Goal: Complete application form: Complete application form

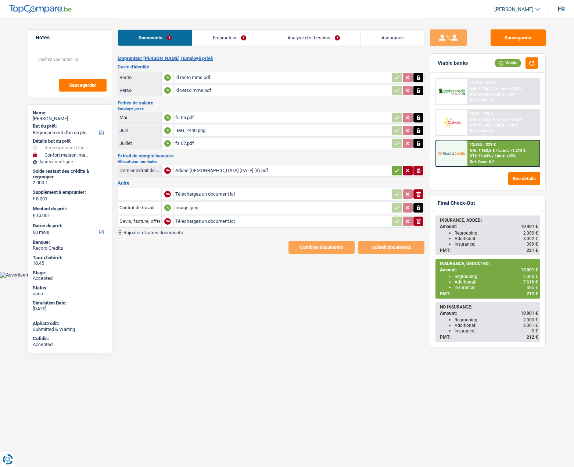
select select "refinancing"
select select "household"
select select "60"
select select "cohabitation"
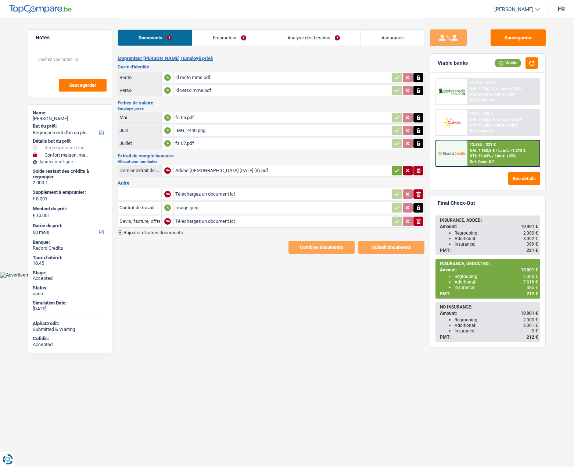
select select "BE"
select select "privateEmployee"
select select "netSalary"
select select "familyAllowances"
select select "mealVouchers"
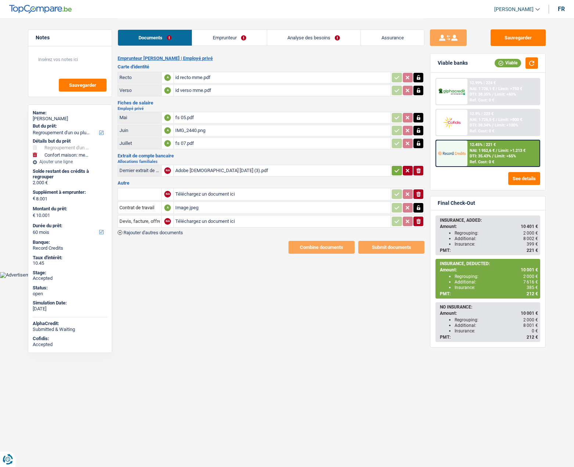
select select "BE"
select select "bigCompanies"
click at [218, 36] on link "Emprunteur" at bounding box center [229, 38] width 74 height 16
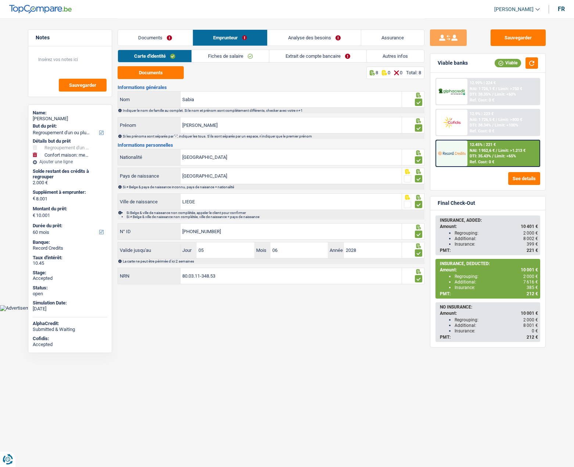
click at [219, 61] on link "Fiches de salaire" at bounding box center [230, 56] width 77 height 12
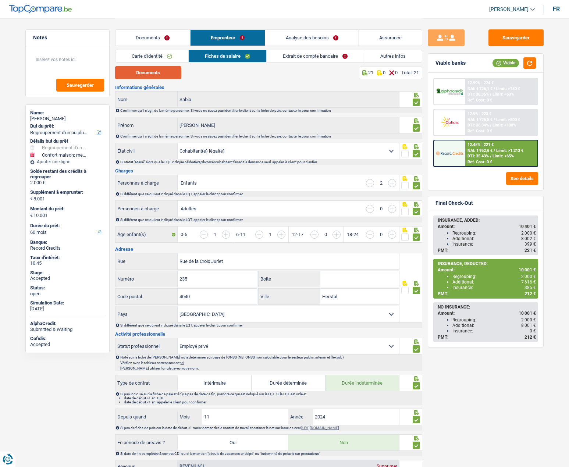
click at [160, 77] on button "Documents" at bounding box center [148, 72] width 66 height 13
click at [144, 72] on button "Documents" at bounding box center [148, 72] width 66 height 13
click at [142, 37] on link "Documents" at bounding box center [152, 38] width 75 height 16
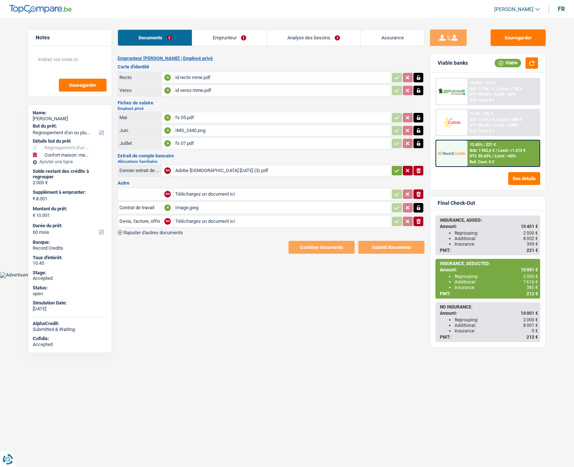
click at [189, 207] on div "Image.jpeg" at bounding box center [282, 207] width 214 height 11
drag, startPoint x: 536, startPoint y: 281, endPoint x: 455, endPoint y: 280, distance: 80.5
click at [455, 280] on div "Additional: 7 616 €" at bounding box center [496, 281] width 83 height 5
click at [501, 290] on div "INSURANCE, DEDUCTED: Amount: 10 001 € Regrouping: 2 000 € Additional: 7 616 € I…" at bounding box center [487, 279] width 103 height 38
drag, startPoint x: 533, startPoint y: 286, endPoint x: 453, endPoint y: 286, distance: 80.9
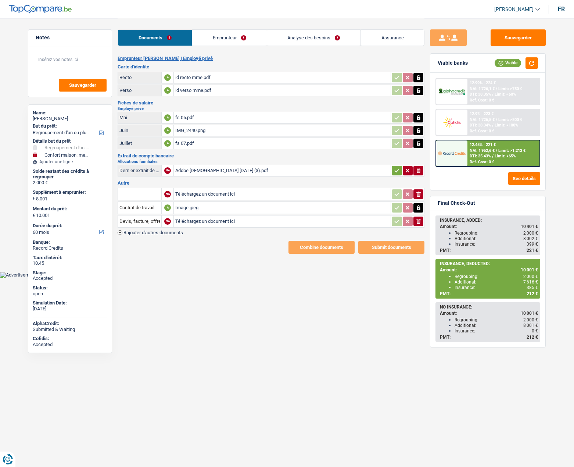
click at [453, 286] on ul "Regrouping: 2 000 € Additional: 7 616 € Insurance: 385 €" at bounding box center [489, 282] width 98 height 17
copy div "Insurance: 385"
click at [530, 287] on span "385 €" at bounding box center [532, 287] width 11 height 5
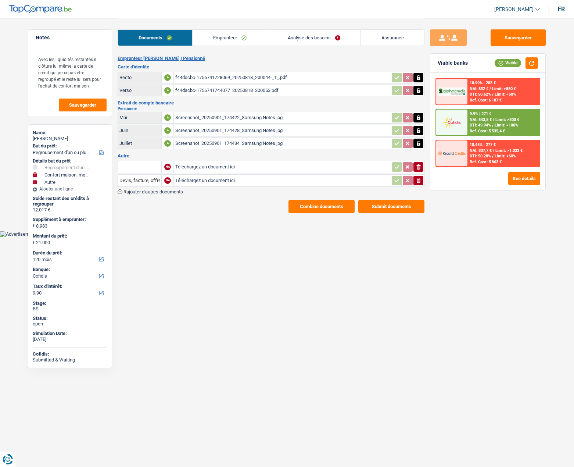
select select "refinancing"
select select "household"
select select "other"
select select "120"
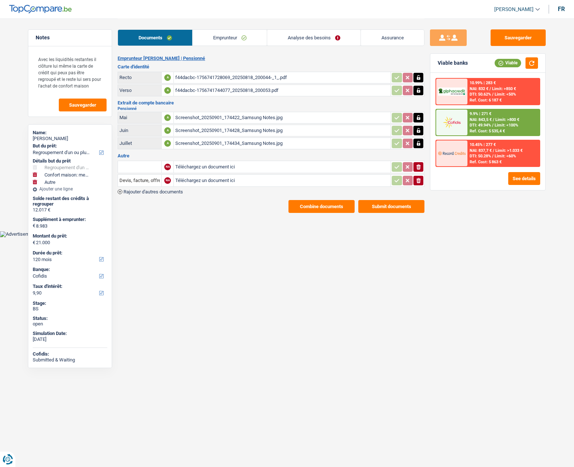
select select "cofidis"
click at [209, 39] on link "Emprunteur" at bounding box center [230, 38] width 74 height 16
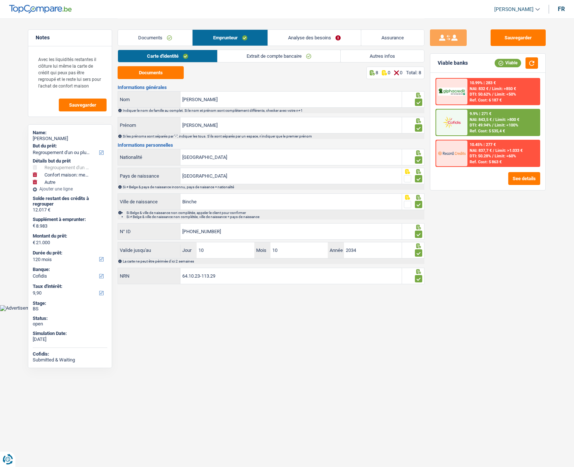
click at [47, 136] on div "Claudio Rinaldi" at bounding box center [70, 139] width 75 height 6
copy div "Claudio Rinaldi"
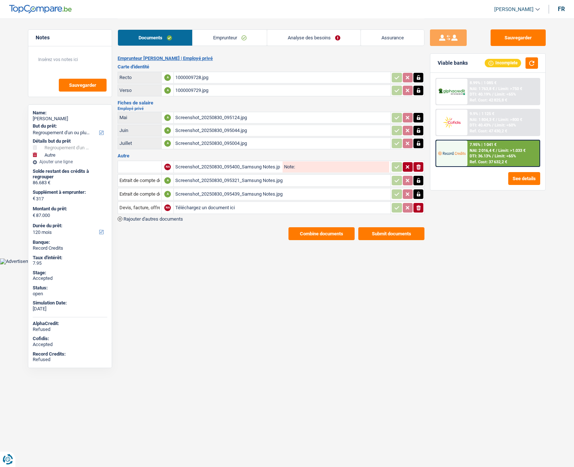
select select "refinancing"
select select "other"
select select "120"
click at [230, 38] on link "Emprunteur" at bounding box center [230, 38] width 74 height 16
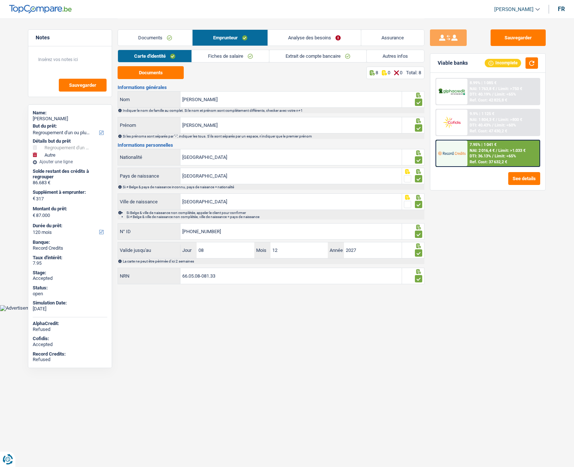
click at [228, 54] on link "Fiches de salaire" at bounding box center [230, 56] width 77 height 12
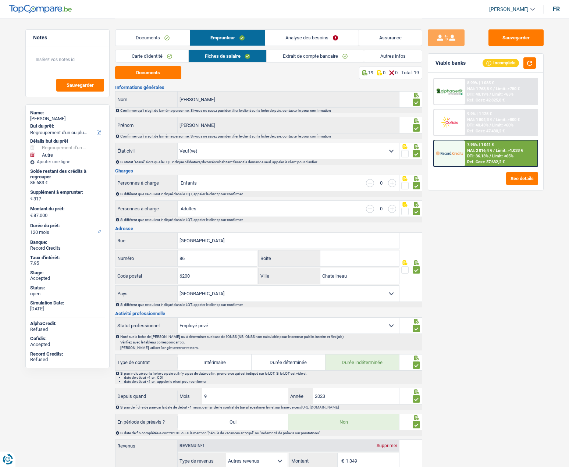
click at [151, 57] on link "Carte d'identité" at bounding box center [151, 56] width 73 height 12
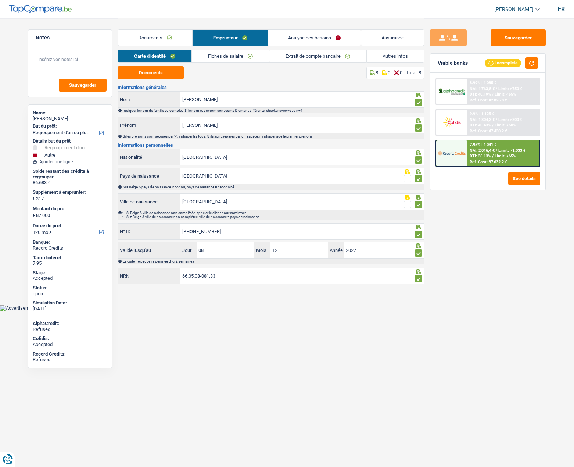
click at [397, 53] on link "Autres infos" at bounding box center [396, 56] width 58 height 12
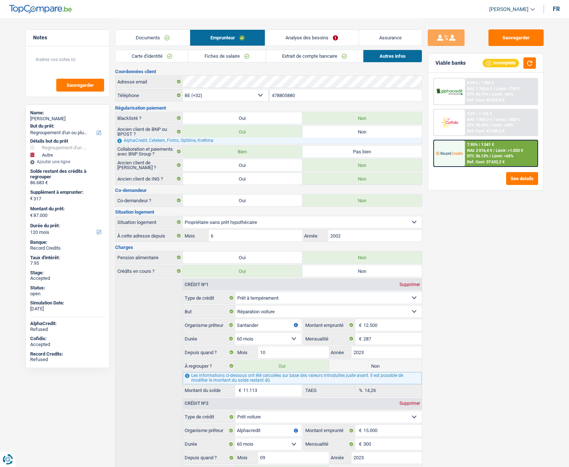
click at [171, 39] on link "Documents" at bounding box center [152, 38] width 74 height 16
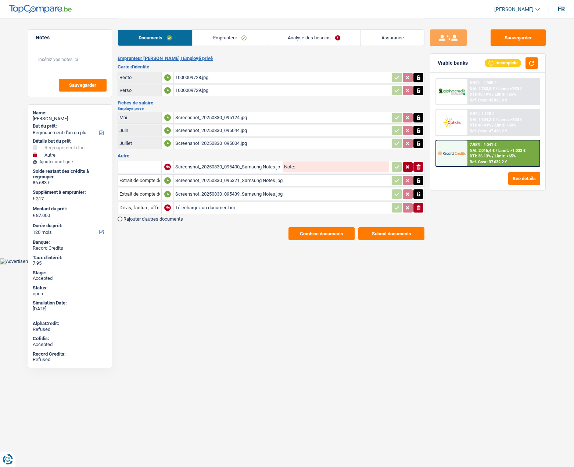
click at [215, 38] on link "Emprunteur" at bounding box center [230, 38] width 74 height 16
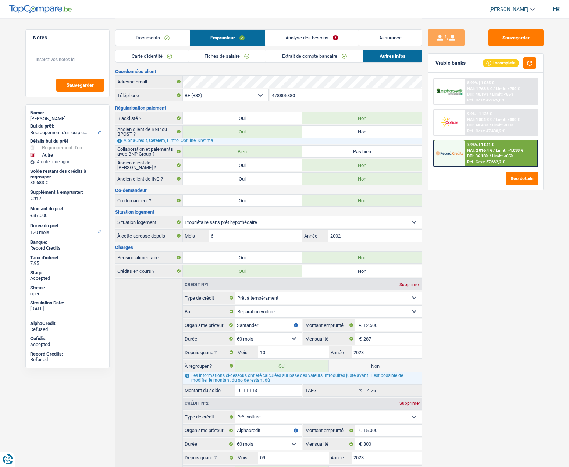
click at [207, 58] on link "Fiches de salaire" at bounding box center [226, 56] width 77 height 12
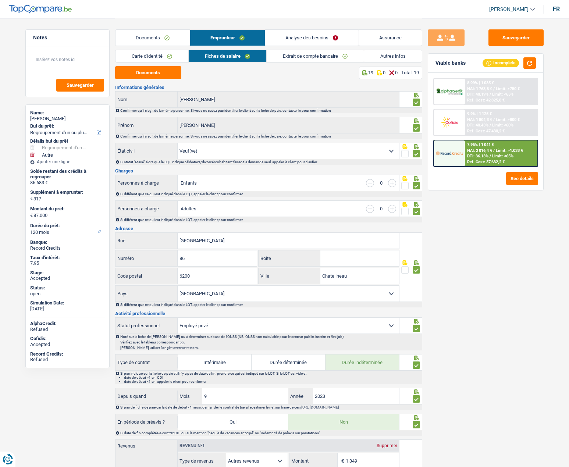
click at [150, 55] on link "Carte d'identité" at bounding box center [151, 56] width 73 height 12
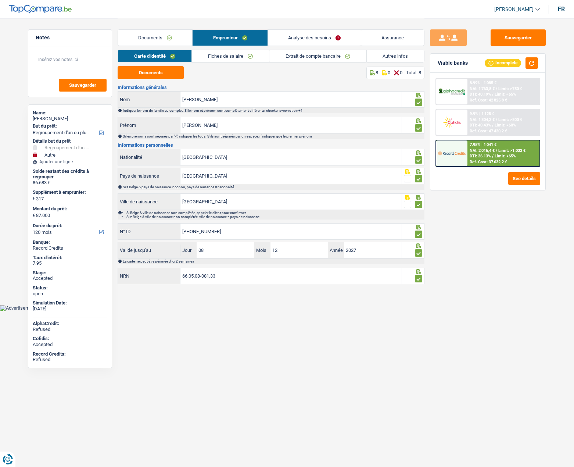
click at [400, 41] on link "Assurance" at bounding box center [392, 38] width 63 height 16
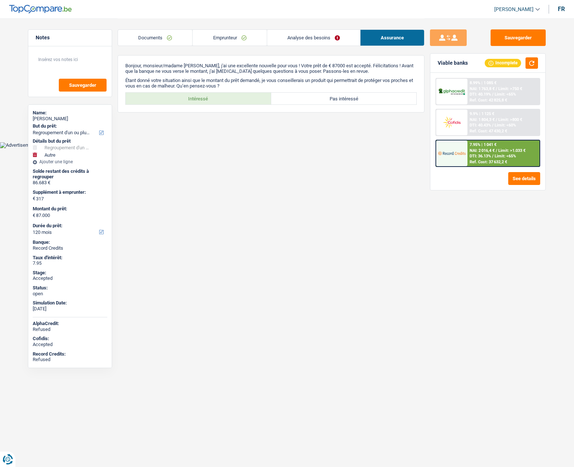
drag, startPoint x: 346, startPoint y: 222, endPoint x: 305, endPoint y: 117, distance: 112.4
click at [346, 148] on html "Vous avez le contrôle de vos données Nous utilisons des cookies, tout comme nos…" at bounding box center [287, 74] width 574 height 148
click at [529, 65] on button "button" at bounding box center [532, 62] width 12 height 11
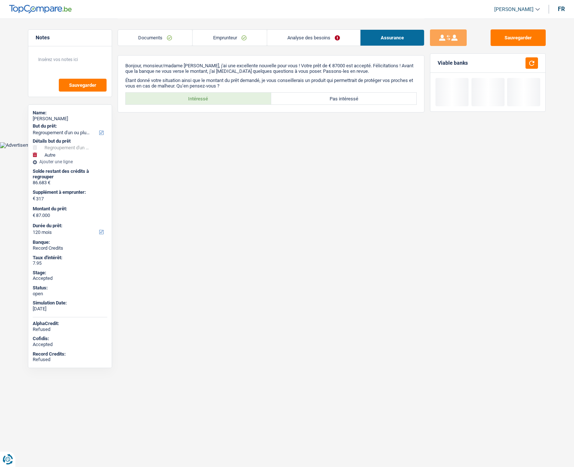
click at [226, 41] on link "Emprunteur" at bounding box center [230, 38] width 74 height 16
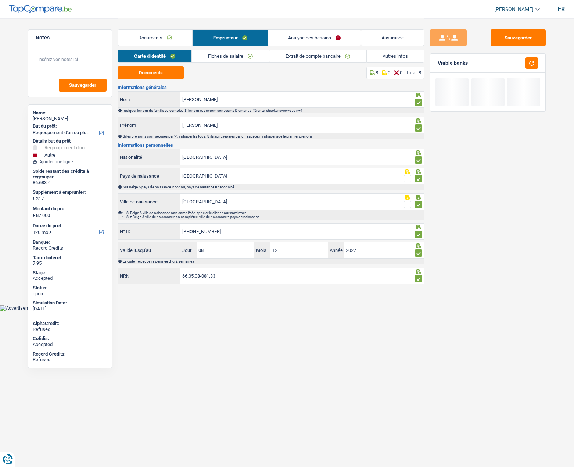
click at [286, 41] on link "Analyse des besoins" at bounding box center [314, 38] width 93 height 16
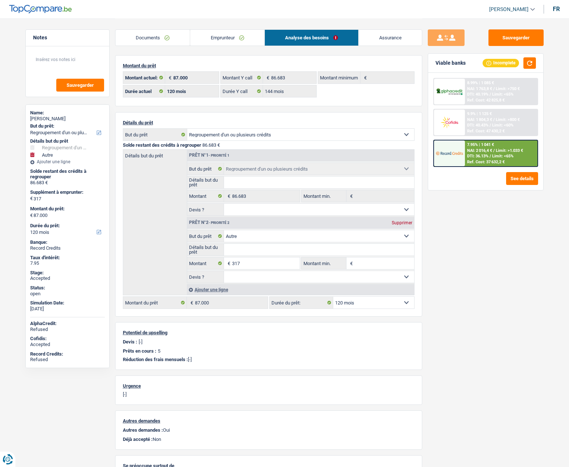
click at [369, 300] on select "12 mois 18 mois 24 mois 30 mois 36 mois 42 mois 48 mois 60 mois 72 mois 84 mois…" at bounding box center [373, 303] width 81 height 12
click at [223, 41] on link "Emprunteur" at bounding box center [227, 38] width 74 height 16
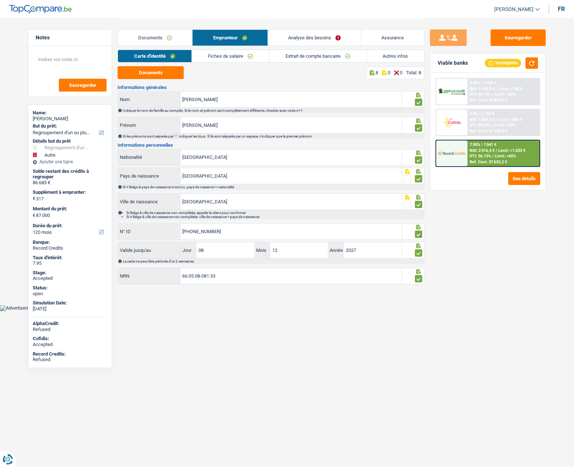
click at [389, 55] on link "Autres infos" at bounding box center [396, 56] width 58 height 12
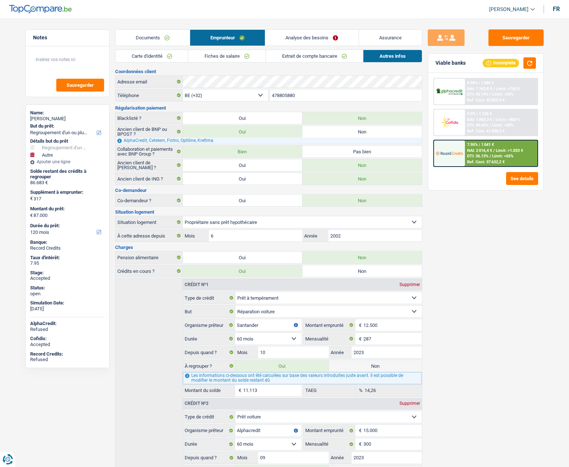
click at [450, 126] on img at bounding box center [449, 122] width 27 height 14
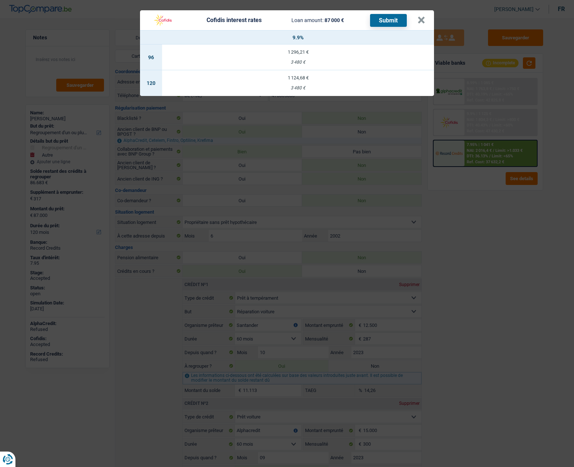
click at [427, 21] on header "Cofidis interest rates Loan amount: 87 000 € Submit ×" at bounding box center [287, 20] width 294 height 20
click at [425, 21] on button "×" at bounding box center [422, 20] width 8 height 7
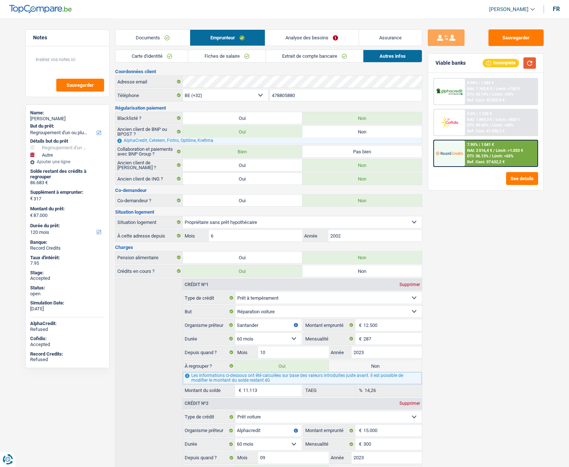
click at [527, 62] on button "button" at bounding box center [529, 62] width 12 height 11
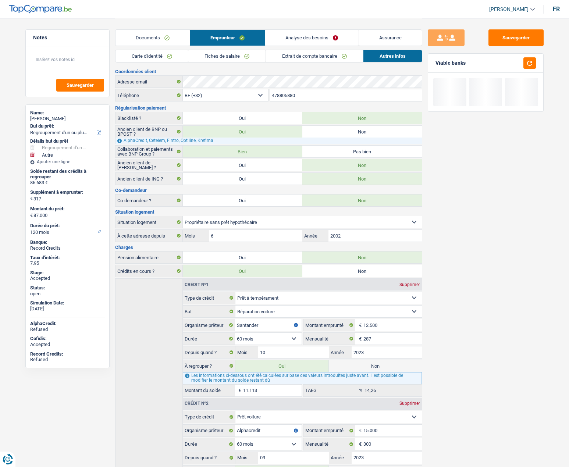
click at [299, 37] on link "Analyse des besoins" at bounding box center [311, 38] width 93 height 16
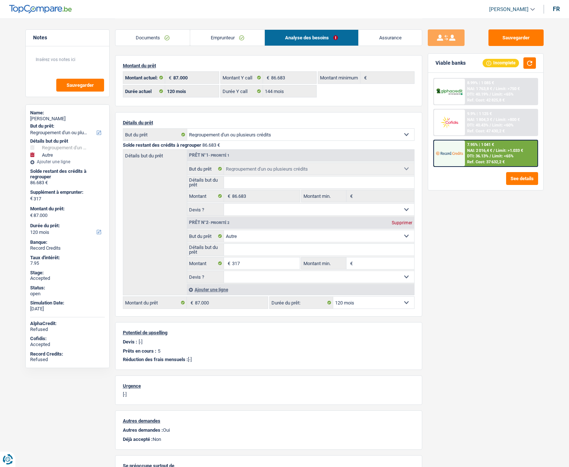
click at [450, 116] on img at bounding box center [449, 122] width 27 height 14
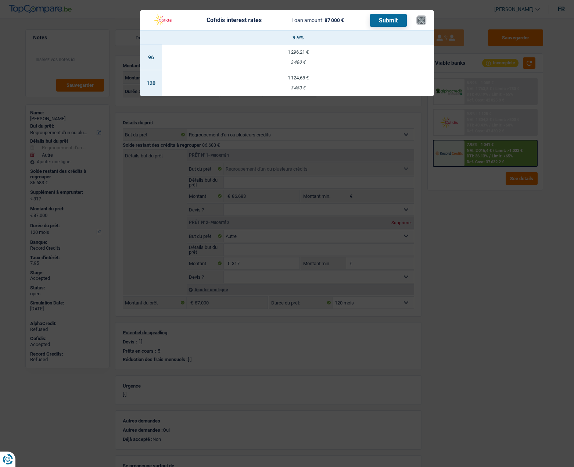
click at [424, 23] on button "×" at bounding box center [422, 20] width 8 height 7
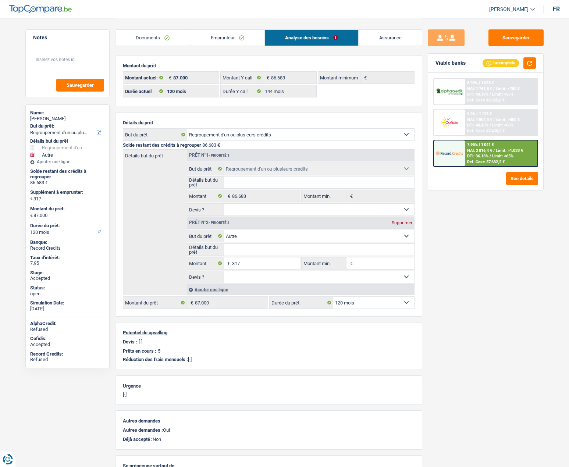
click at [364, 305] on select "12 mois 18 mois 24 mois 30 mois 36 mois 42 mois 48 mois 60 mois 72 mois 84 mois…" at bounding box center [373, 303] width 81 height 12
select select "144"
click at [333, 297] on select "12 mois 18 mois 24 mois 30 mois 36 mois 42 mois 48 mois 60 mois 72 mois 84 mois…" at bounding box center [373, 303] width 81 height 12
select select "144"
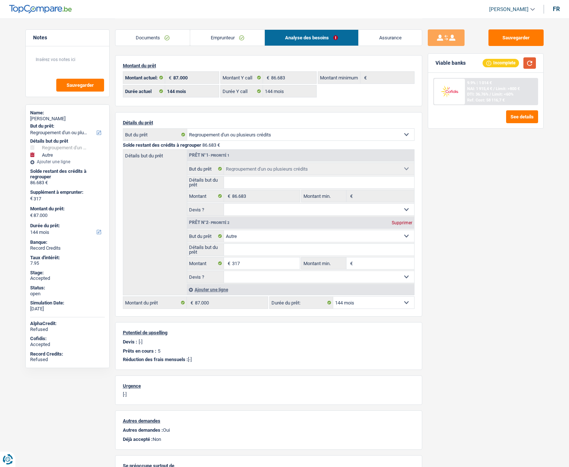
click at [532, 58] on button "button" at bounding box center [529, 62] width 12 height 11
click at [502, 93] on span "Limit: <60%" at bounding box center [502, 94] width 21 height 5
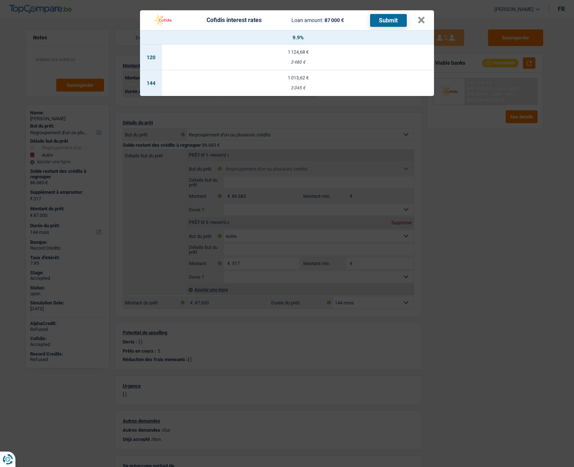
click at [308, 76] on div "1 013,62 €" at bounding box center [298, 77] width 272 height 5
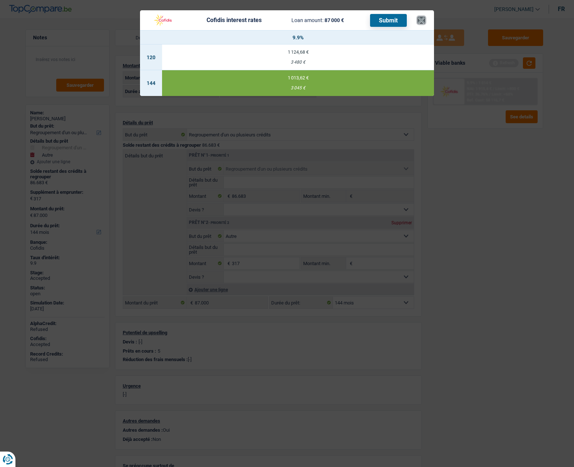
click at [425, 19] on button "×" at bounding box center [422, 20] width 8 height 7
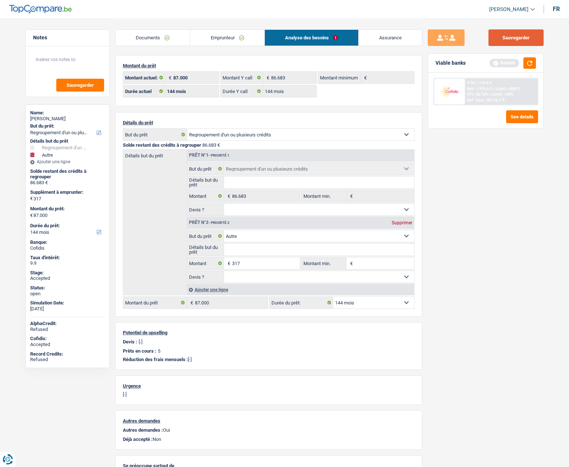
click at [515, 41] on button "Sauvegarder" at bounding box center [515, 37] width 55 height 17
click at [494, 93] on span "Limit: <60%" at bounding box center [502, 94] width 21 height 5
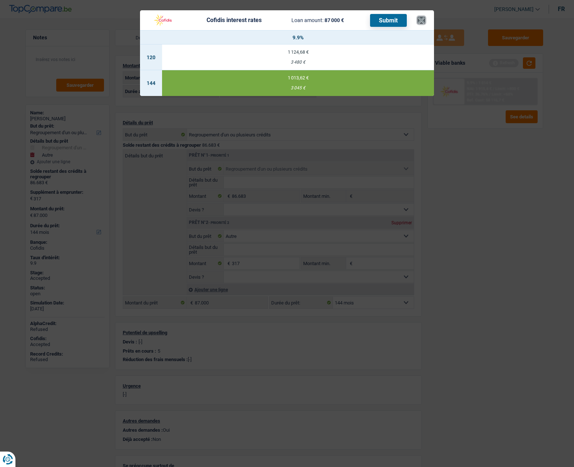
click at [419, 20] on button "×" at bounding box center [422, 20] width 8 height 7
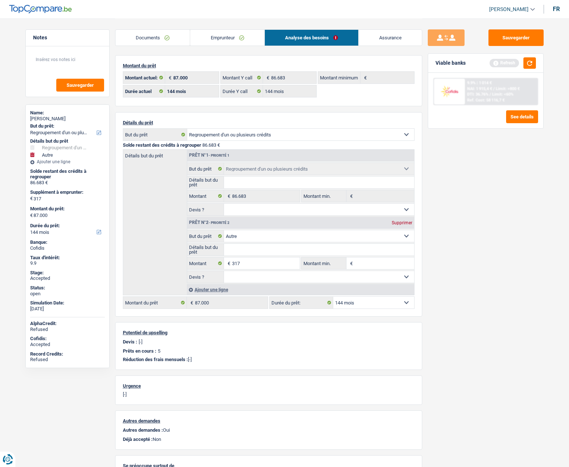
click at [59, 117] on div "Jean-luc Pierre" at bounding box center [67, 119] width 75 height 6
copy div "Pierre"
drag, startPoint x: 150, startPoint y: 35, endPoint x: 164, endPoint y: 36, distance: 14.3
click at [150, 35] on link "Documents" at bounding box center [152, 38] width 75 height 16
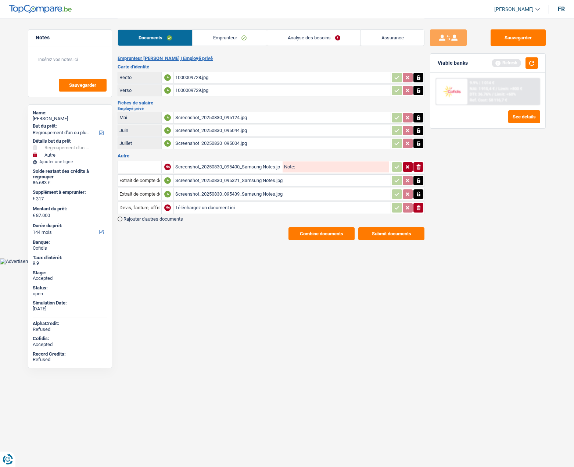
click at [214, 35] on link "Emprunteur" at bounding box center [230, 38] width 74 height 16
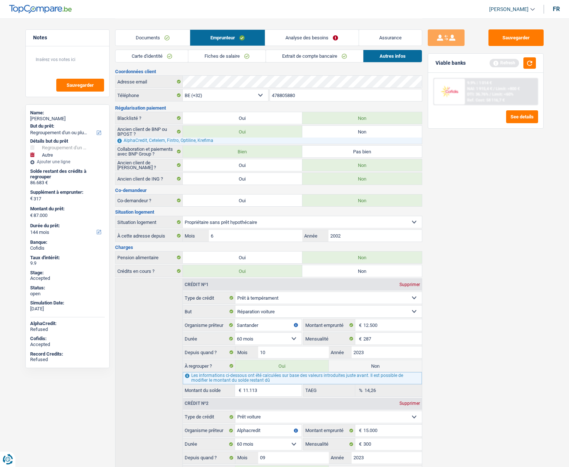
click at [156, 60] on link "Carte d'identité" at bounding box center [151, 56] width 73 height 12
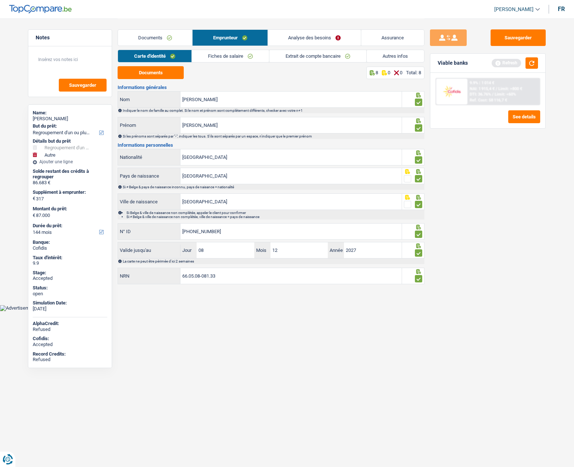
click at [309, 41] on link "Analyse des besoins" at bounding box center [314, 38] width 93 height 16
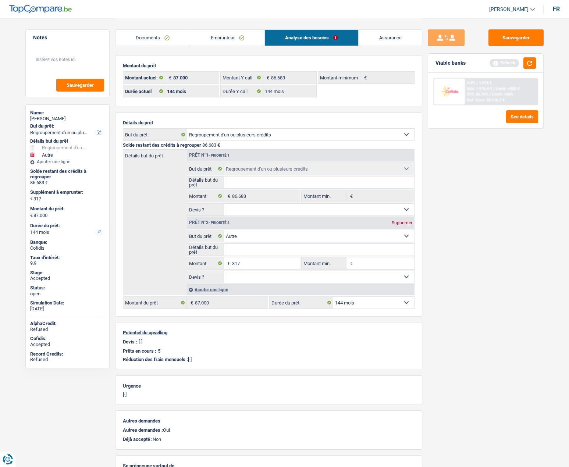
click at [158, 37] on link "Documents" at bounding box center [152, 38] width 75 height 16
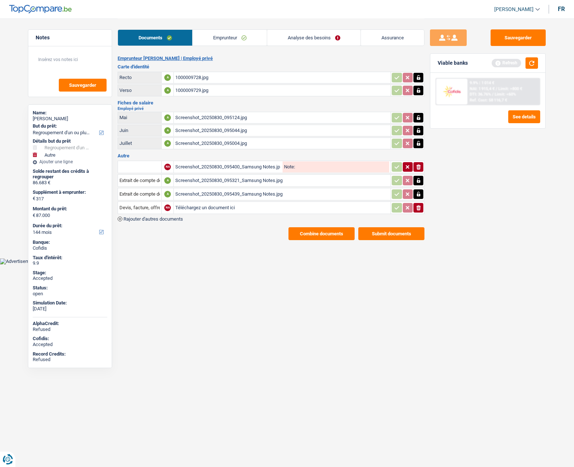
click at [221, 42] on link "Emprunteur" at bounding box center [230, 38] width 74 height 16
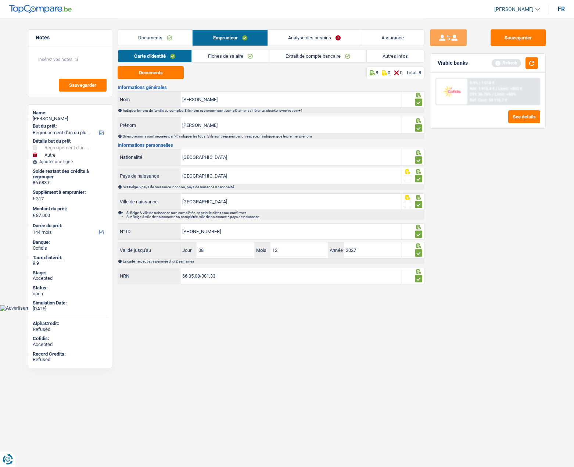
click at [380, 55] on link "Autres infos" at bounding box center [396, 56] width 58 height 12
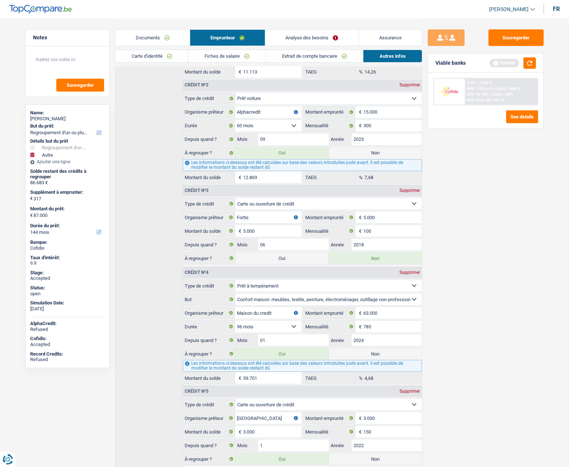
scroll to position [355, 0]
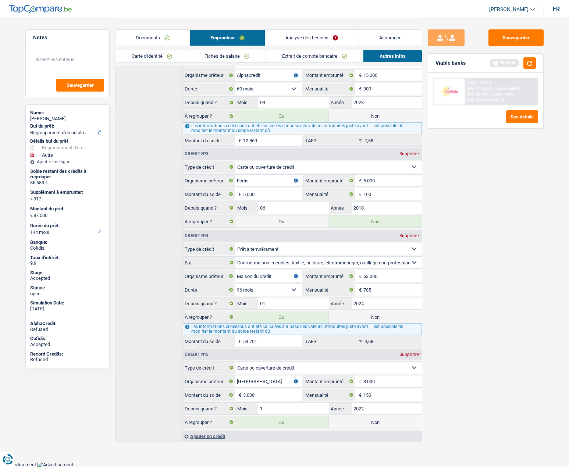
click at [380, 57] on link "Autres infos" at bounding box center [392, 56] width 58 height 12
click at [312, 42] on link "Analyse des besoins" at bounding box center [311, 38] width 93 height 16
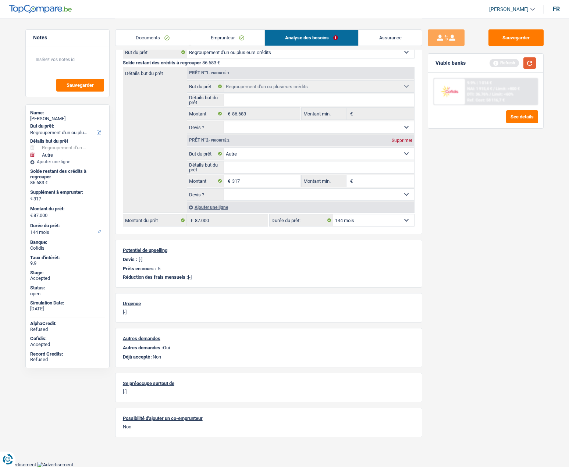
click at [529, 63] on button "button" at bounding box center [529, 62] width 12 height 11
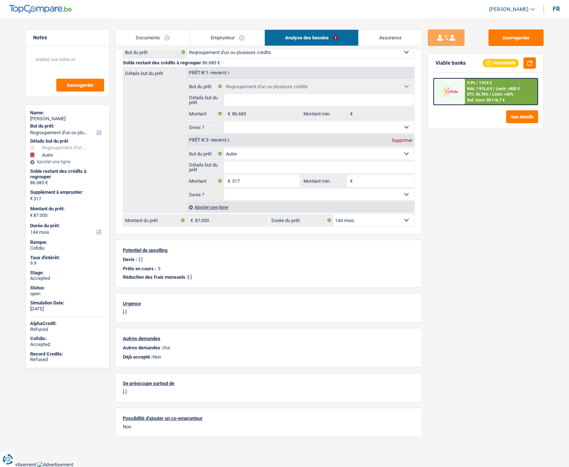
click at [475, 89] on span "NAI: 1 915,4 €" at bounding box center [479, 88] width 25 height 5
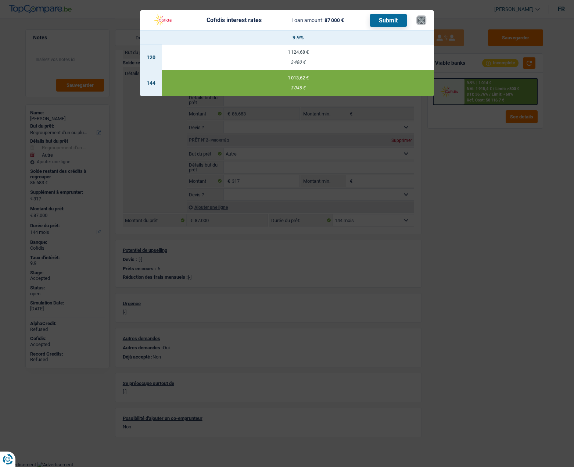
click at [424, 19] on button "×" at bounding box center [422, 20] width 8 height 7
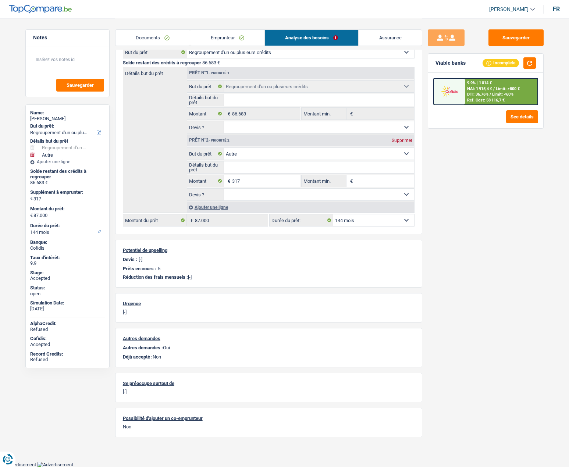
click at [41, 118] on div "Jean-luc Pierre" at bounding box center [67, 119] width 75 height 6
click at [221, 38] on link "Emprunteur" at bounding box center [227, 38] width 74 height 16
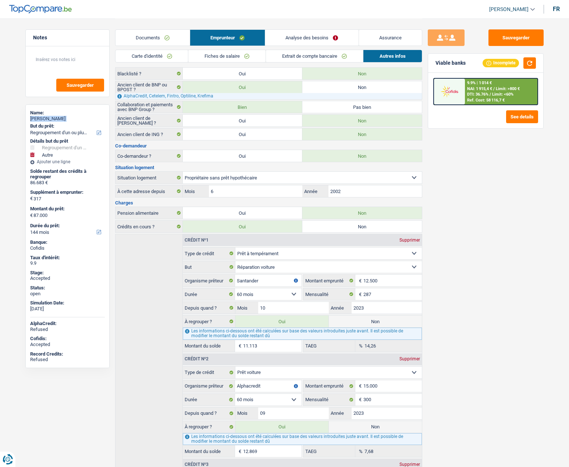
scroll to position [0, 0]
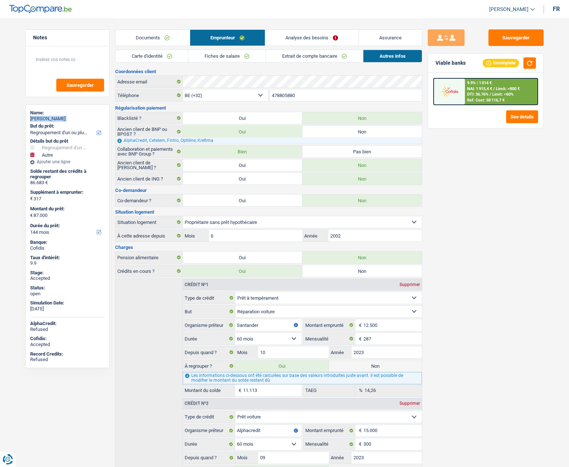
click at [150, 56] on link "Carte d'identité" at bounding box center [151, 56] width 73 height 12
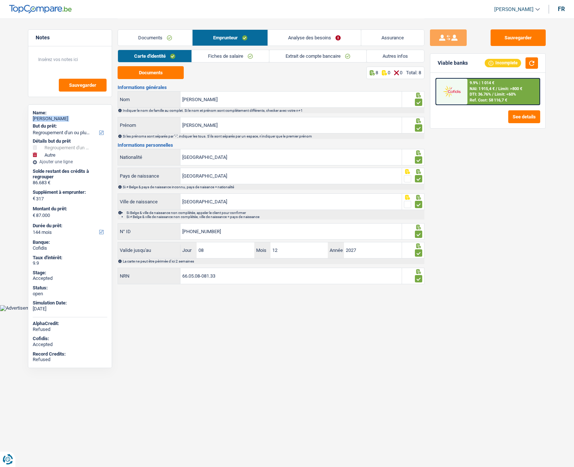
click at [389, 38] on link "Assurance" at bounding box center [392, 38] width 63 height 16
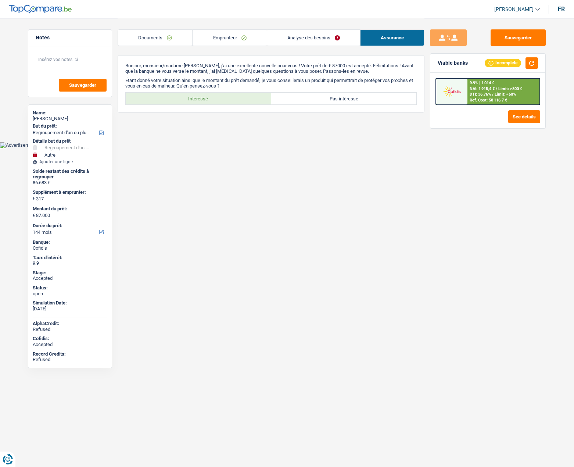
click at [470, 89] on span "NAI: 1 915,4 €" at bounding box center [482, 88] width 25 height 5
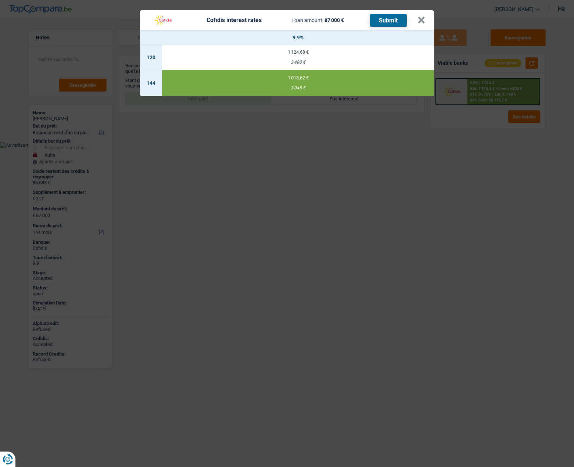
click at [301, 54] on div "1 124,68 €" at bounding box center [298, 52] width 272 height 5
select select "120"
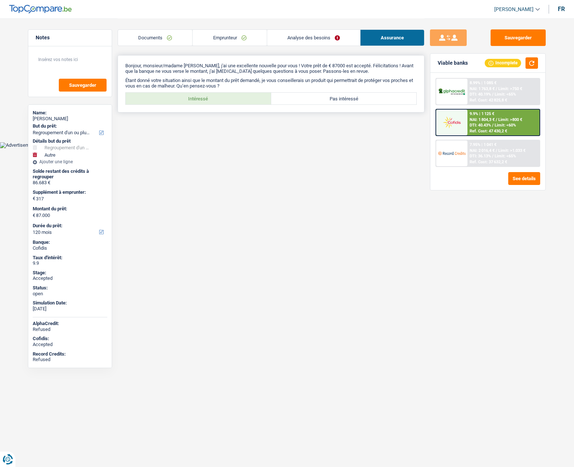
click at [238, 100] on label "Intéressé" at bounding box center [199, 99] width 146 height 12
click at [238, 100] on input "Intéressé" at bounding box center [199, 99] width 146 height 12
radio input "true"
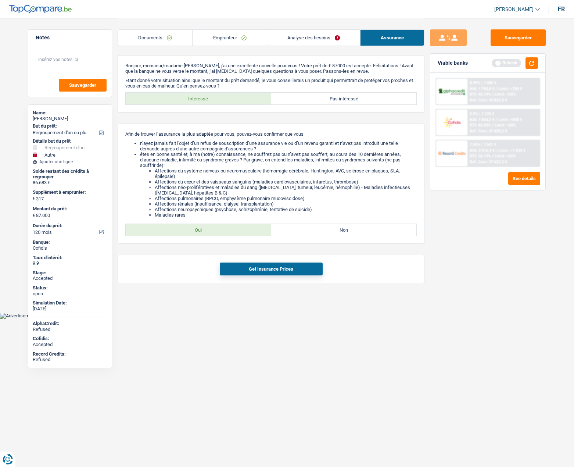
drag, startPoint x: 243, startPoint y: 229, endPoint x: 242, endPoint y: 246, distance: 16.6
click at [243, 229] on label "Oui" at bounding box center [199, 230] width 146 height 12
click at [243, 229] on input "Oui" at bounding box center [199, 230] width 146 height 12
radio input "true"
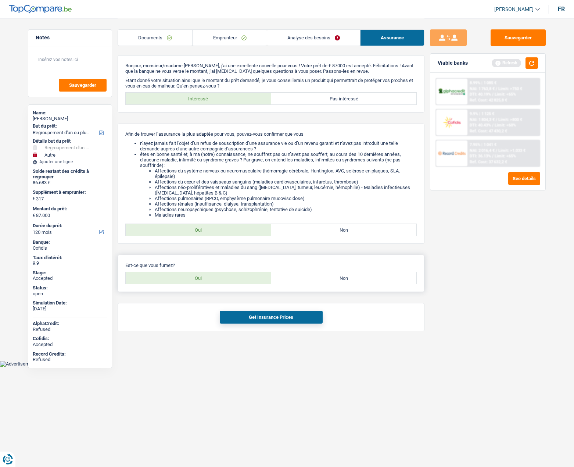
click at [225, 279] on label "Oui" at bounding box center [199, 278] width 146 height 12
click at [225, 279] on input "Oui" at bounding box center [199, 278] width 146 height 12
radio input "true"
click at [255, 315] on button "Get Insurance Prices" at bounding box center [271, 317] width 103 height 13
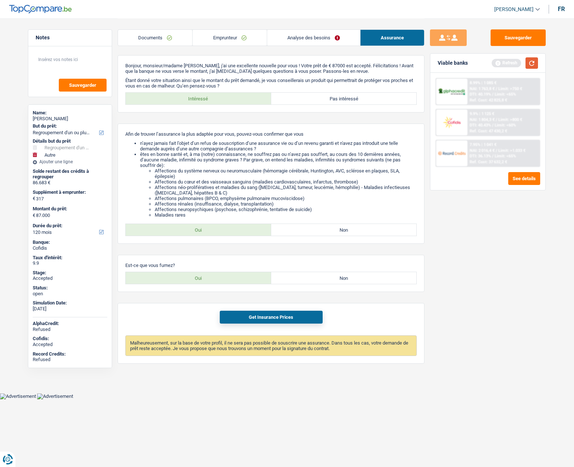
click at [532, 63] on button "button" at bounding box center [532, 62] width 12 height 11
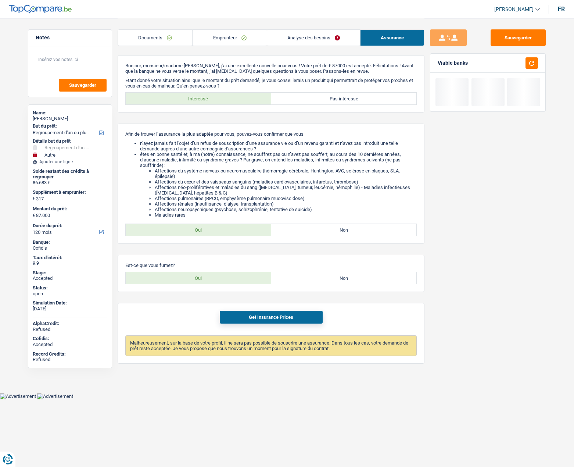
click at [305, 42] on link "Analyse des besoins" at bounding box center [313, 38] width 93 height 16
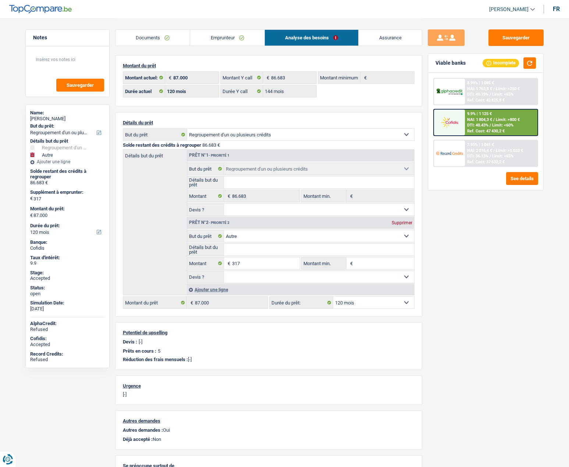
click at [486, 116] on div "9.9% | 1 125 €" at bounding box center [479, 113] width 25 height 5
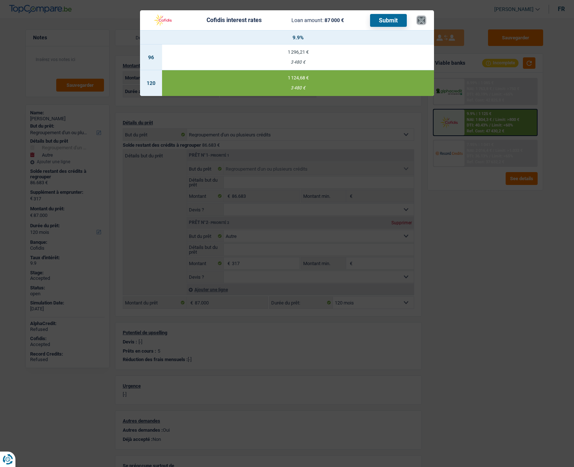
click at [425, 21] on button "×" at bounding box center [422, 20] width 8 height 7
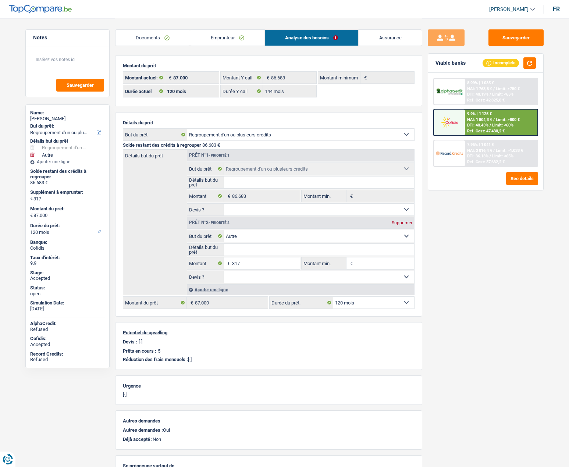
click at [368, 300] on select "12 mois 18 mois 24 mois 30 mois 36 mois 42 mois 48 mois 60 mois 72 mois 84 mois…" at bounding box center [373, 303] width 81 height 12
select select "144"
click at [333, 297] on select "12 mois 18 mois 24 mois 30 mois 36 mois 42 mois 48 mois 60 mois 72 mois 84 mois…" at bounding box center [373, 303] width 81 height 12
select select "144"
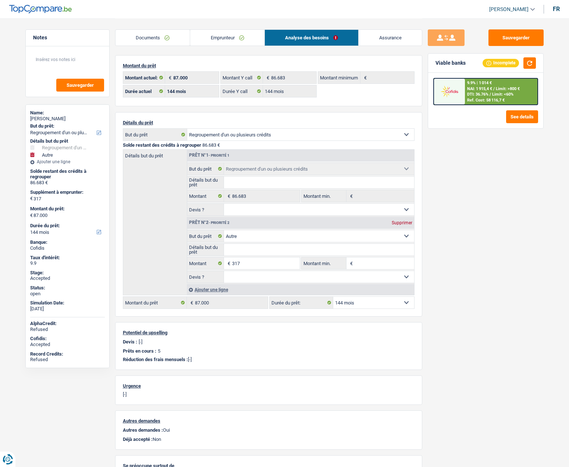
click at [502, 94] on span "Limit: <60%" at bounding box center [502, 94] width 21 height 5
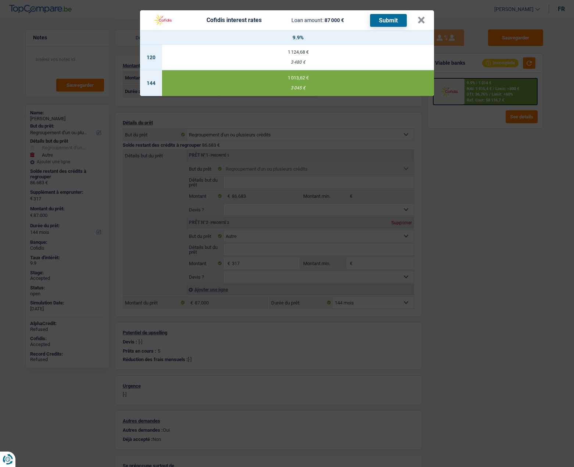
click at [280, 79] on div "1 013,62 €" at bounding box center [298, 77] width 272 height 5
click at [422, 20] on button "×" at bounding box center [422, 20] width 8 height 7
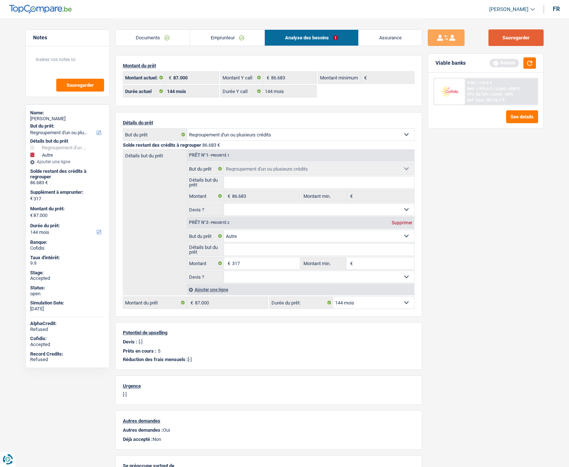
click at [504, 33] on button "Sauvegarder" at bounding box center [515, 37] width 55 height 17
click at [43, 119] on div "Jean-luc Pierre" at bounding box center [67, 119] width 75 height 6
copy div "Jean-luc Pierre"
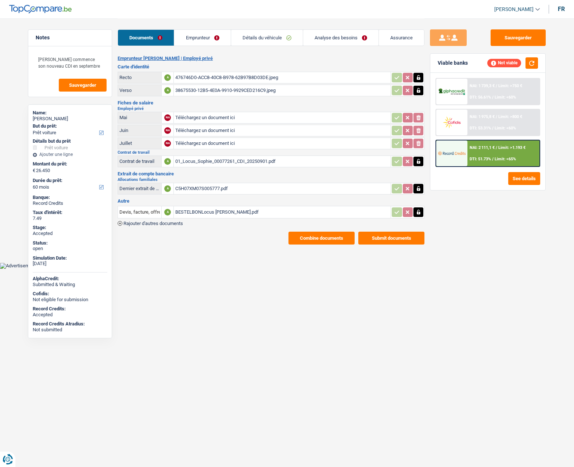
select select "car"
select select "60"
click at [196, 162] on div "01_Locus_Sophie_00077261_CDI_20250901.pdf" at bounding box center [282, 161] width 214 height 11
click at [192, 38] on link "Emprunteur" at bounding box center [202, 38] width 56 height 16
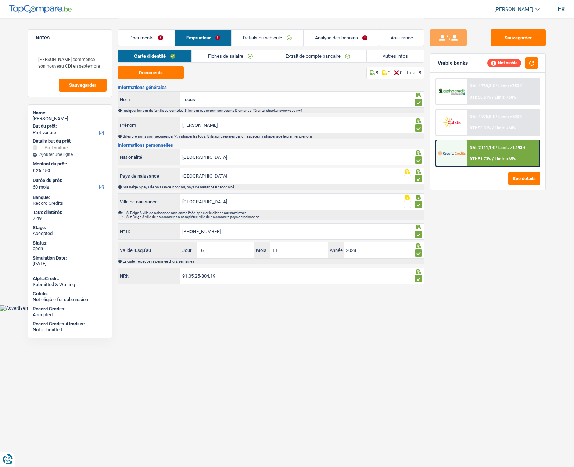
click at [214, 55] on link "Fiches de salaire" at bounding box center [230, 56] width 77 height 12
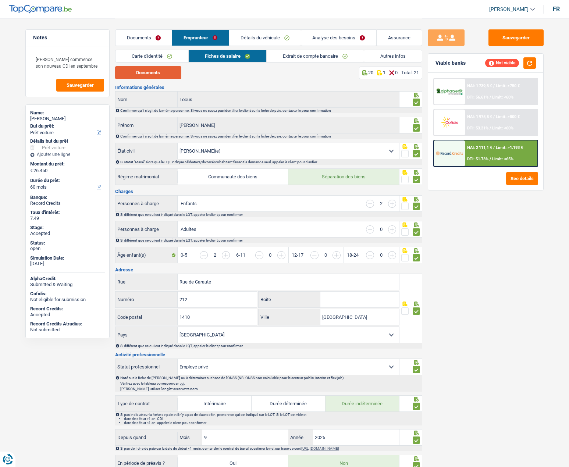
click at [140, 70] on button "Documents" at bounding box center [148, 72] width 66 height 13
click at [499, 152] on div "NAI: 2 111,1 € / Limit: >1.193 € DTI: 51.73% / Limit: <65%" at bounding box center [501, 153] width 72 height 26
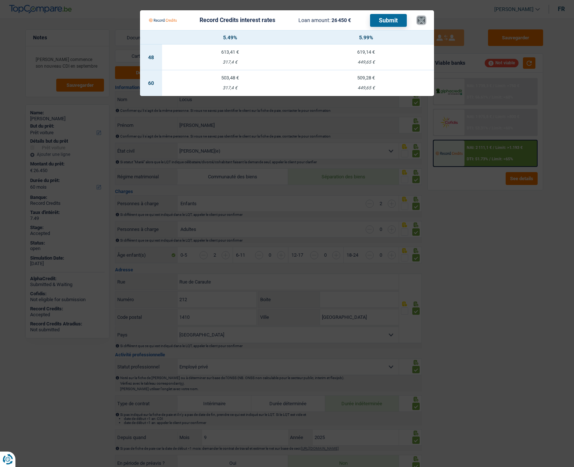
click at [424, 20] on button "×" at bounding box center [422, 20] width 8 height 7
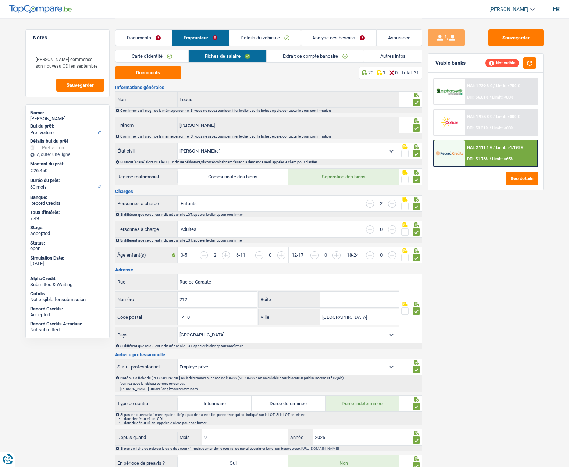
click at [339, 36] on link "Analyse des besoins" at bounding box center [338, 38] width 75 height 16
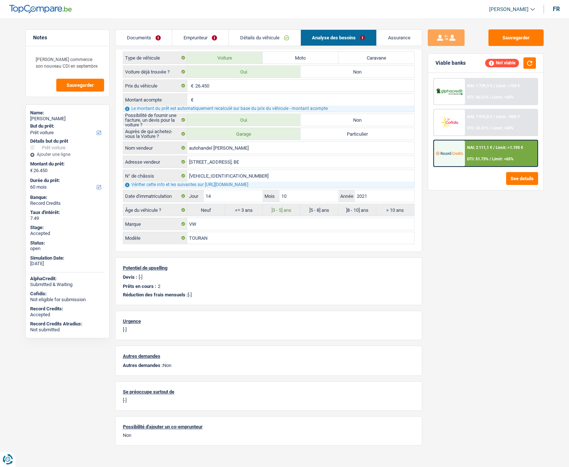
scroll to position [197, 0]
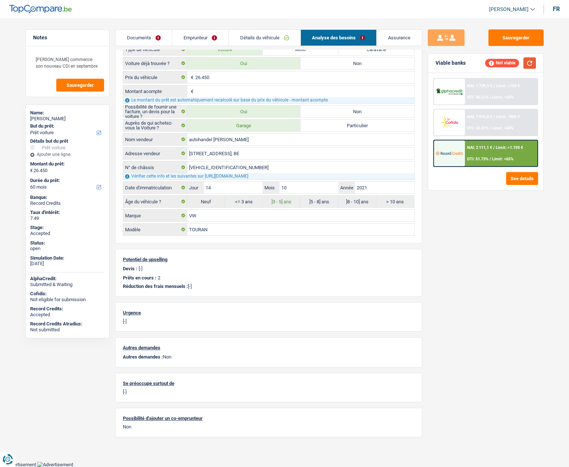
click at [530, 63] on button "button" at bounding box center [529, 62] width 12 height 11
click at [438, 156] on img at bounding box center [449, 153] width 27 height 14
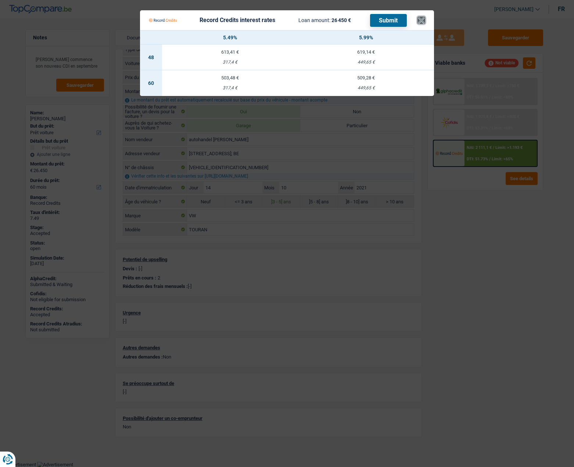
click at [421, 18] on button "×" at bounding box center [422, 20] width 8 height 7
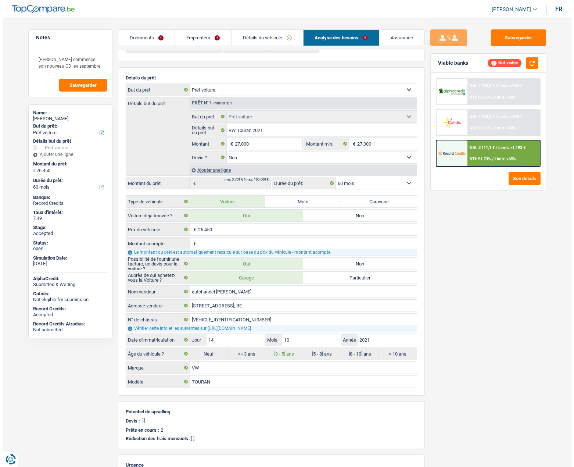
scroll to position [0, 0]
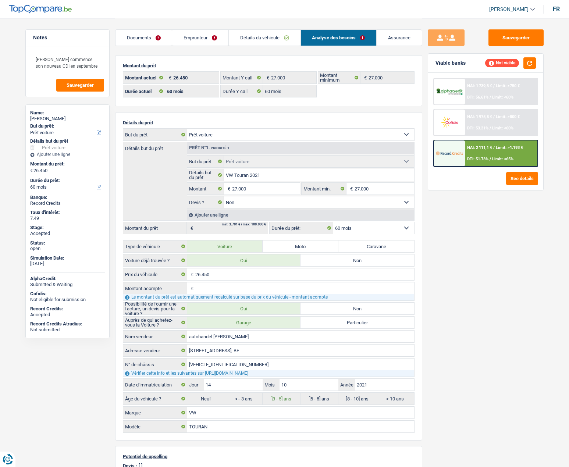
click at [181, 38] on link "Emprunteur" at bounding box center [200, 38] width 56 height 16
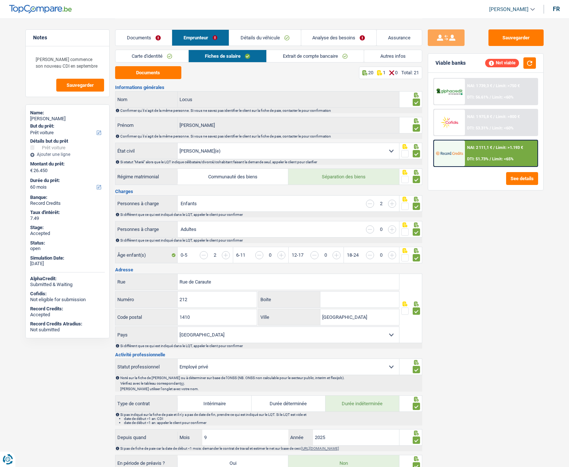
click at [258, 40] on link "Détails du véhicule" at bounding box center [265, 38] width 72 height 16
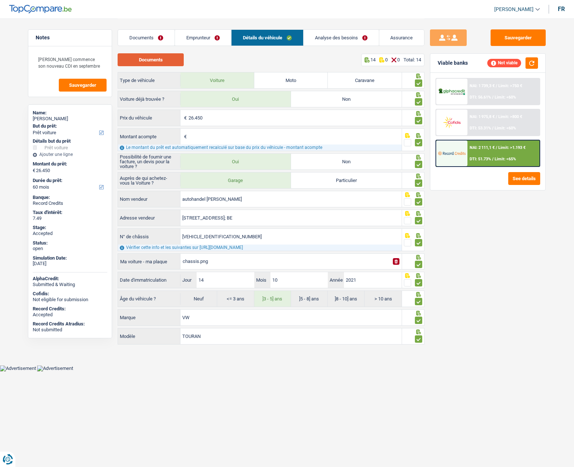
click at [153, 61] on button "Documents" at bounding box center [151, 59] width 66 height 13
click at [483, 155] on div "NAI: 2 111,1 € / Limit: >1.193 € DTI: 51.73% / Limit: <65%" at bounding box center [504, 153] width 72 height 26
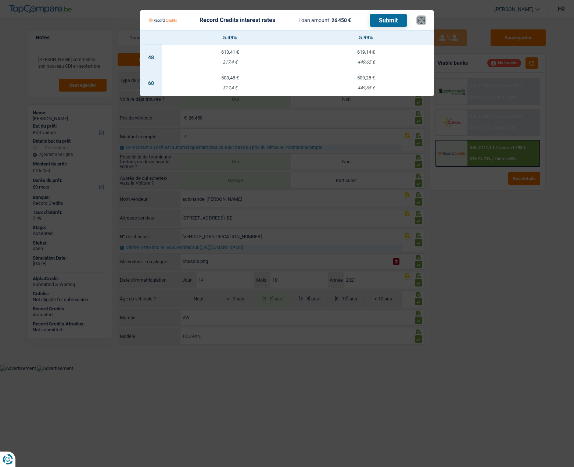
click at [424, 21] on button "×" at bounding box center [422, 20] width 8 height 7
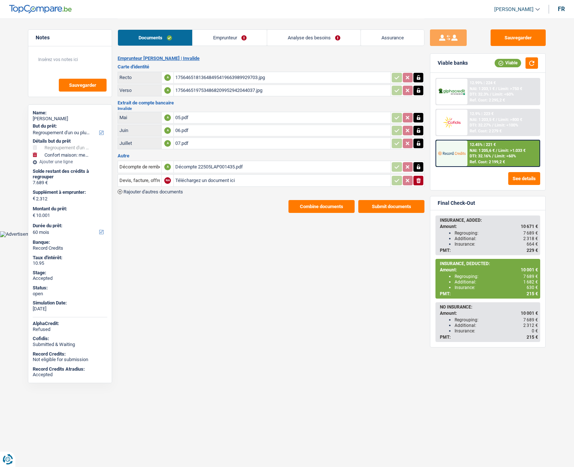
select select "refinancing"
select select "household"
select select "60"
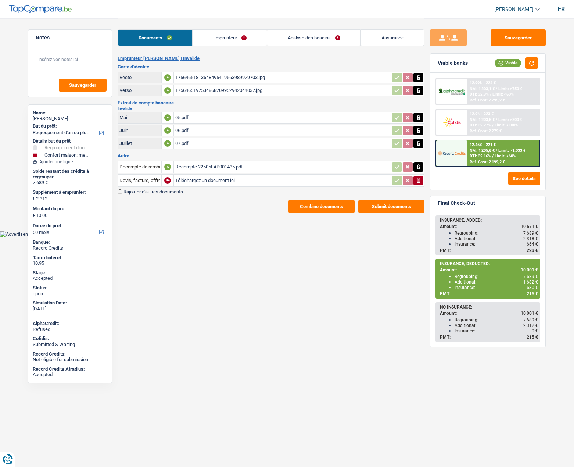
select select "60"
select select "refinancing"
select select "false"
select select "household"
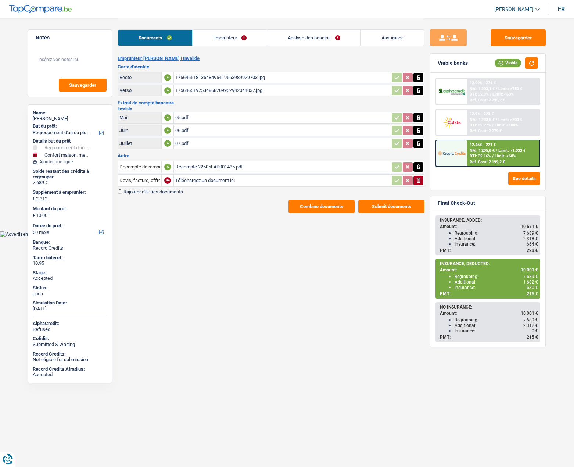
select select "false"
select select "60"
click at [293, 36] on link "Analyse des besoins" at bounding box center [313, 38] width 93 height 16
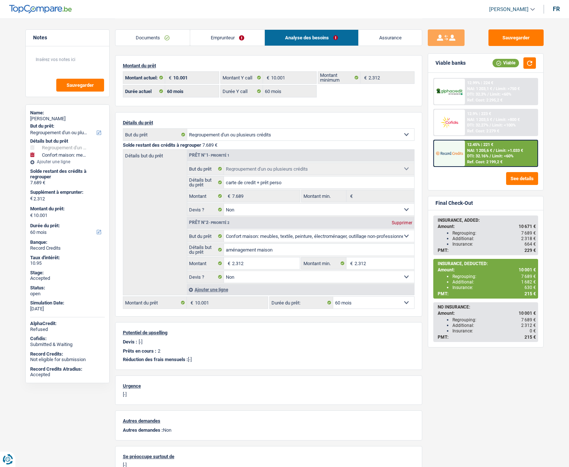
click at [170, 38] on link "Documents" at bounding box center [152, 38] width 75 height 16
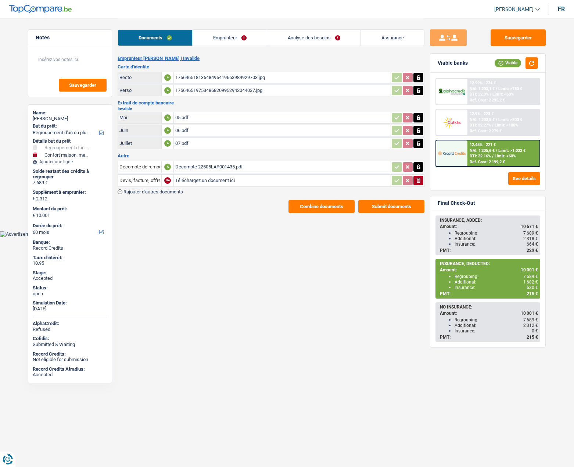
click at [230, 40] on link "Emprunteur" at bounding box center [230, 38] width 74 height 16
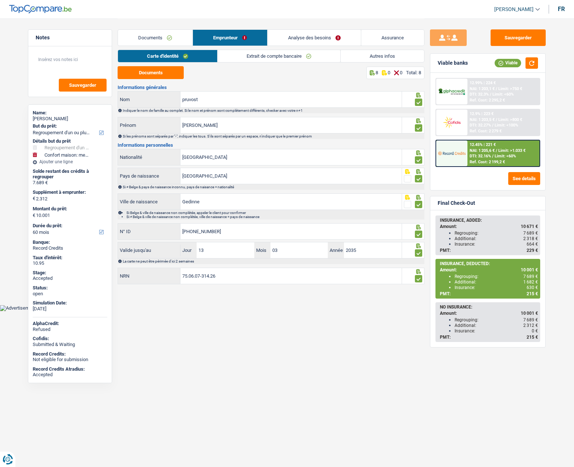
click at [382, 53] on link "Autres infos" at bounding box center [382, 56] width 83 height 12
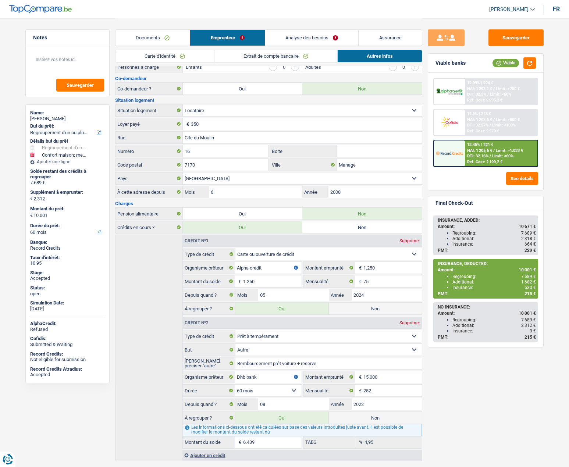
scroll to position [166, 0]
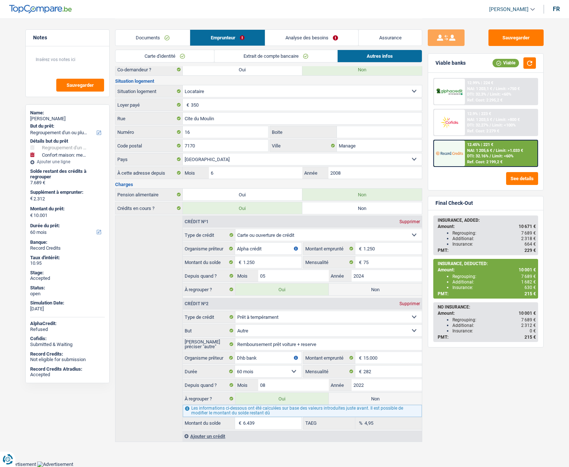
click at [504, 155] on span "Limit: <60%" at bounding box center [502, 156] width 21 height 5
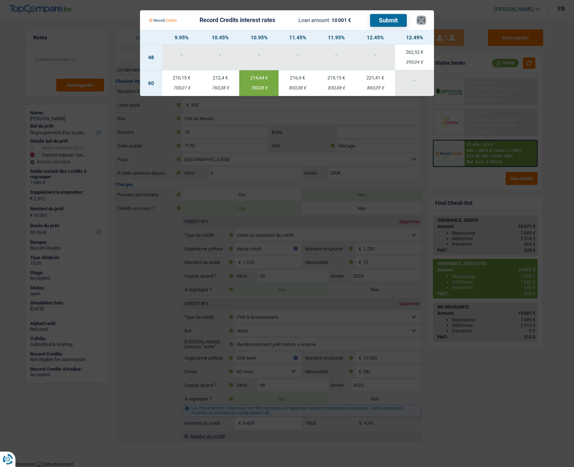
click at [425, 18] on button "×" at bounding box center [422, 20] width 8 height 7
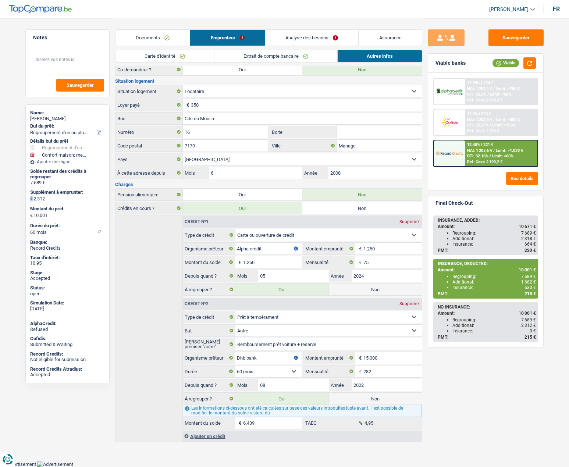
click at [47, 199] on div "€ 2.312" at bounding box center [67, 198] width 75 height 7
drag, startPoint x: 480, startPoint y: 286, endPoint x: 504, endPoint y: 284, distance: 24.0
click at [481, 286] on div "Insurance: 630 €" at bounding box center [493, 287] width 83 height 5
click at [532, 286] on span "630 €" at bounding box center [529, 287] width 11 height 5
drag, startPoint x: 533, startPoint y: 289, endPoint x: 449, endPoint y: 282, distance: 83.7
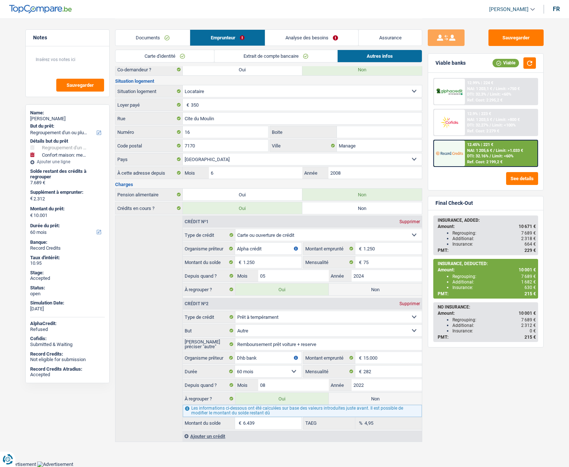
click at [449, 282] on ul "Regrouping: 7 689 € Additional: 1 682 € Insurance: 630 €" at bounding box center [486, 282] width 98 height 17
copy ul "Additional: 1 682 € Insurance: 630"
drag, startPoint x: 509, startPoint y: 285, endPoint x: 531, endPoint y: 290, distance: 22.8
click at [509, 285] on div "Insurance: 630 €" at bounding box center [493, 287] width 83 height 5
click at [535, 294] on span "215 €" at bounding box center [529, 293] width 11 height 5
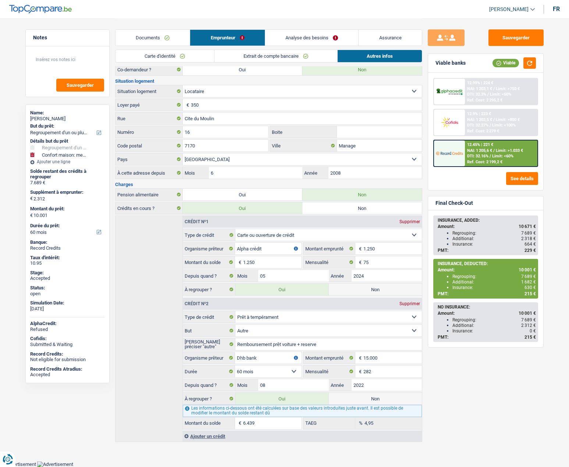
drag, startPoint x: 535, startPoint y: 294, endPoint x: 437, endPoint y: 264, distance: 102.3
click at [437, 264] on div "INSURANCE, DEDUCTED: Amount: 10 001 € Regrouping: 7 689 € Additional: 1 682 € I…" at bounding box center [485, 279] width 103 height 38
copy div "INSURANCE, DEDUCTED: Amount: 10 001 € Regrouping: 7 689 € Additional: 1 682 € I…"
click at [509, 286] on div "Insurance: 630 €" at bounding box center [493, 287] width 83 height 5
drag, startPoint x: 455, startPoint y: 285, endPoint x: 526, endPoint y: 289, distance: 71.1
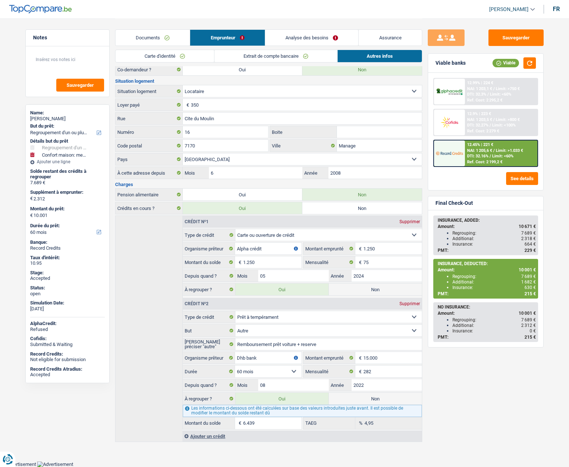
click at [526, 289] on div "Insurance: 630 €" at bounding box center [493, 287] width 83 height 5
click at [526, 283] on span "1 682 €" at bounding box center [528, 281] width 15 height 5
copy span "1 682"
click at [151, 42] on link "Documents" at bounding box center [152, 38] width 75 height 16
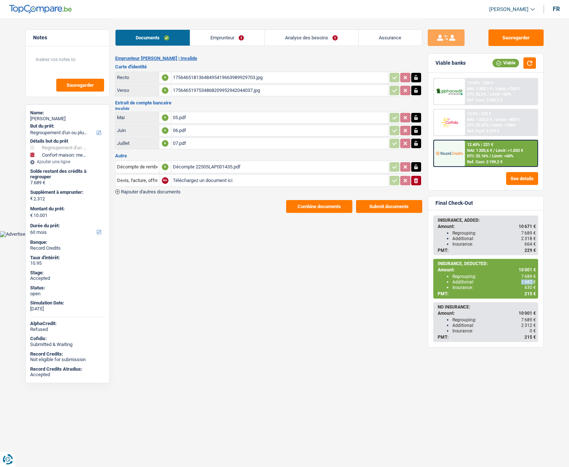
scroll to position [0, 0]
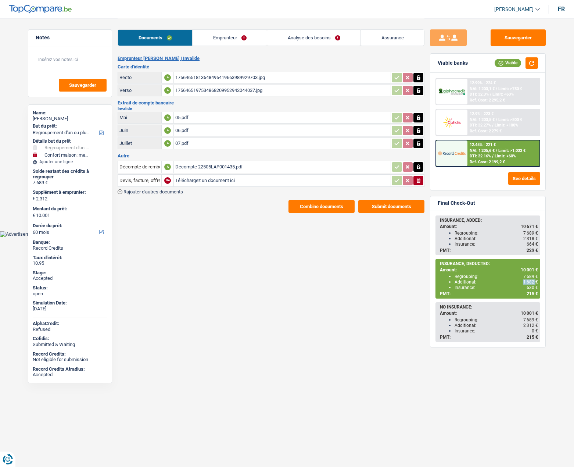
click at [209, 41] on link "Emprunteur" at bounding box center [230, 38] width 74 height 16
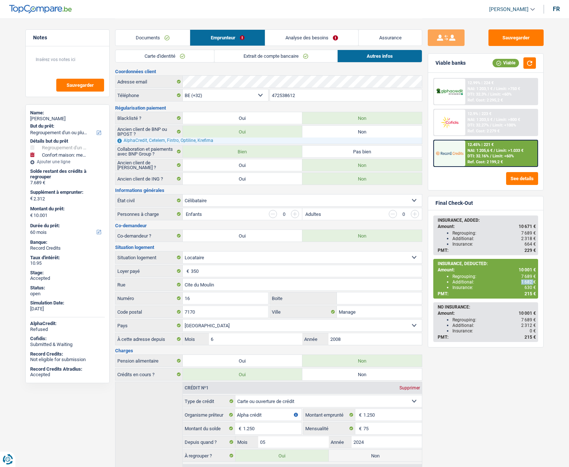
click at [145, 59] on link "Carte d'identité" at bounding box center [164, 56] width 99 height 12
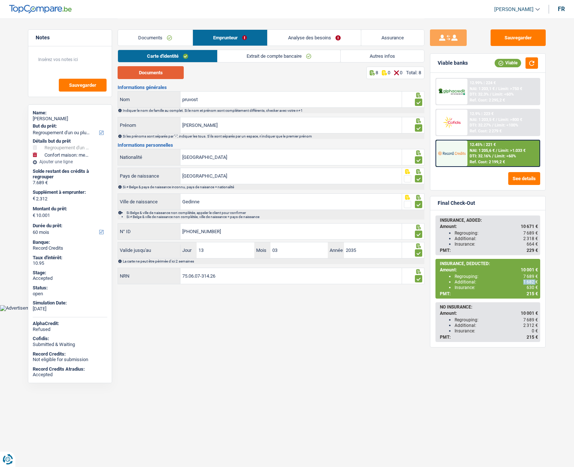
click at [143, 70] on button "Documents" at bounding box center [151, 72] width 66 height 13
drag, startPoint x: 248, startPoint y: 56, endPoint x: 243, endPoint y: 58, distance: 5.8
click at [248, 56] on link "Extrait de compte bancaire" at bounding box center [279, 56] width 123 height 12
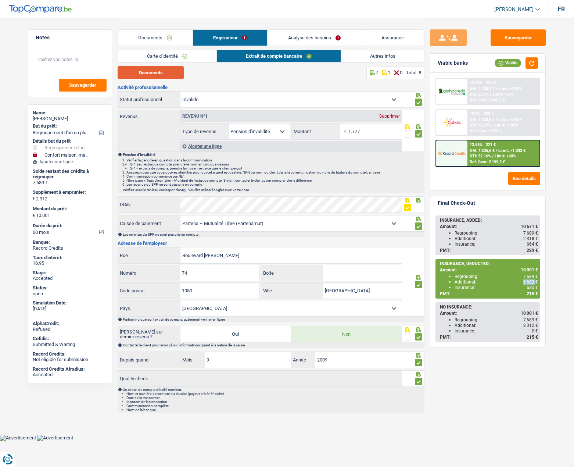
click at [145, 74] on button "Documents" at bounding box center [151, 72] width 66 height 13
click at [306, 32] on link "Analyse des besoins" at bounding box center [314, 38] width 93 height 16
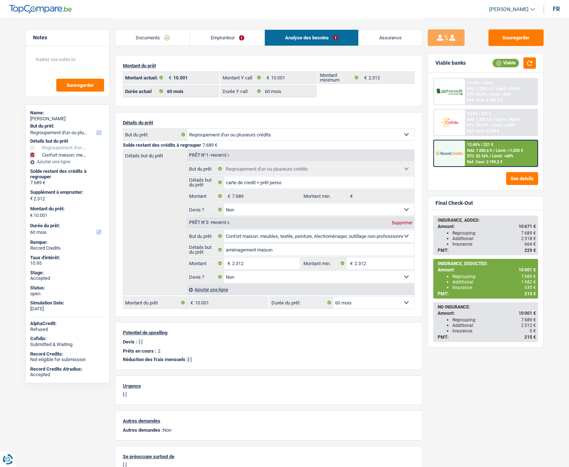
click at [58, 121] on div "béatrice pruvost" at bounding box center [67, 119] width 75 height 6
copy div "pruvost"
click at [218, 133] on select "Confort maison: meubles, textile, peinture, électroménager, outillage non-profe…" at bounding box center [300, 135] width 227 height 12
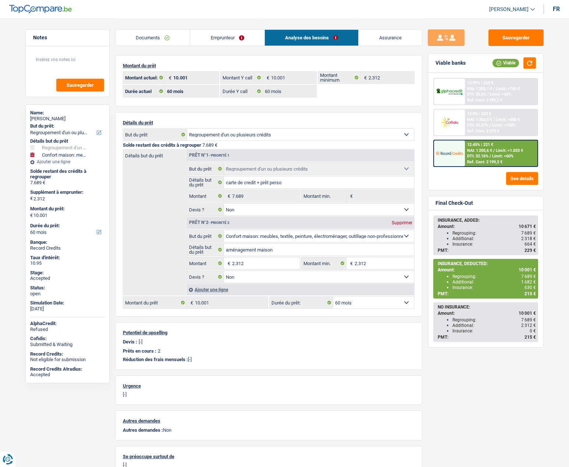
click at [115, 169] on div "Détails du prêt Confort maison: meubles, textile, peinture, électroménager, out…" at bounding box center [268, 214] width 307 height 204
click at [153, 39] on link "Documents" at bounding box center [152, 38] width 75 height 16
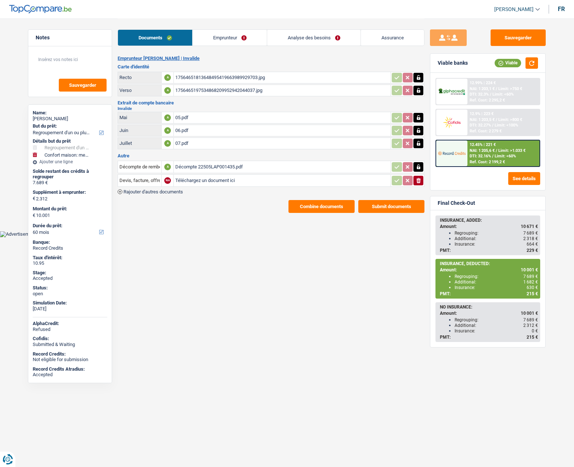
click at [210, 39] on link "Emprunteur" at bounding box center [230, 38] width 74 height 16
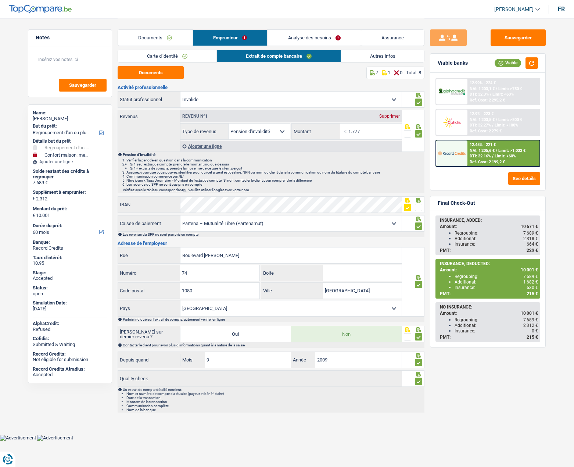
click at [140, 35] on link "Documents" at bounding box center [155, 38] width 75 height 16
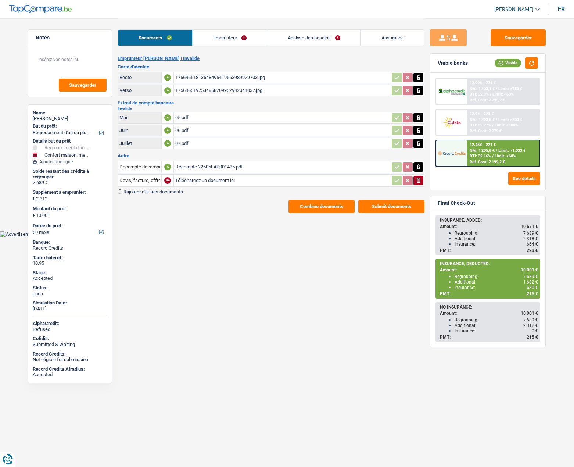
click at [189, 168] on div "Décompte 22505LAP001435.pdf" at bounding box center [282, 166] width 214 height 11
click at [56, 119] on div "béatrice pruvost" at bounding box center [70, 119] width 75 height 6
drag, startPoint x: 56, startPoint y: 119, endPoint x: 46, endPoint y: 119, distance: 10.0
click at [46, 119] on div "béatrice pruvost" at bounding box center [70, 119] width 75 height 6
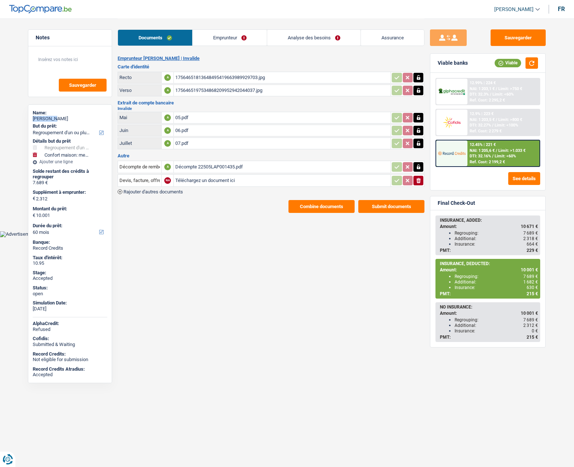
click at [46, 119] on div "béatrice pruvost" at bounding box center [70, 119] width 75 height 6
copy div "béatrice pruvost"
click at [240, 37] on link "Emprunteur" at bounding box center [230, 38] width 74 height 16
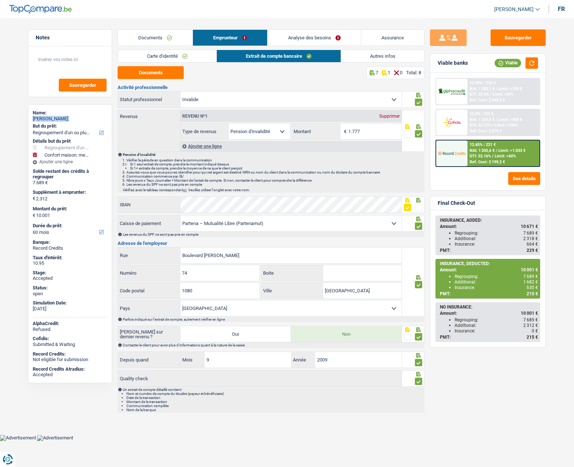
click at [380, 58] on link "Autres infos" at bounding box center [382, 56] width 83 height 12
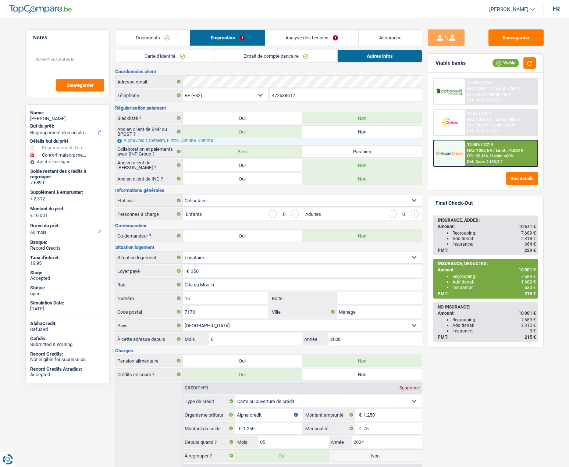
click at [282, 95] on input "472538612" at bounding box center [346, 95] width 152 height 12
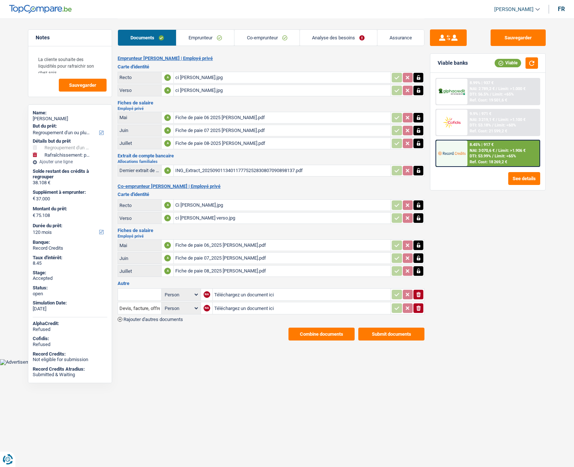
select select "refinancing"
select select "houseOrGarden"
select select "120"
click at [211, 35] on link "Emprunteur" at bounding box center [205, 38] width 58 height 16
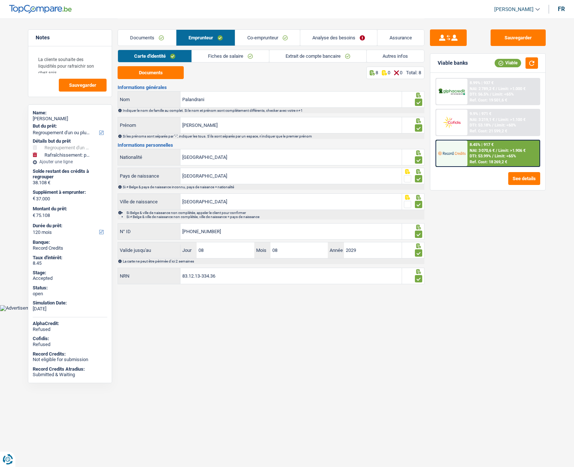
click at [156, 35] on link "Documents" at bounding box center [147, 38] width 58 height 16
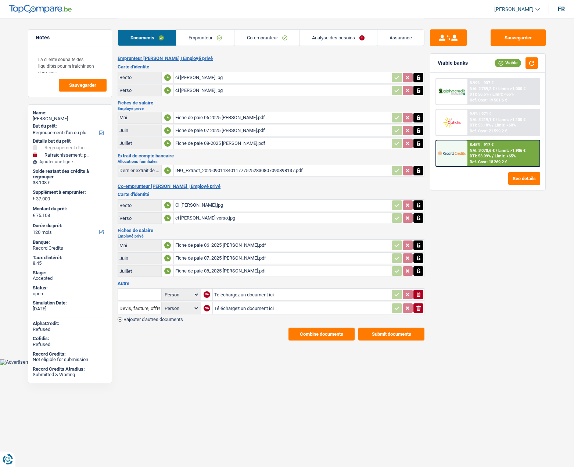
click at [321, 332] on button "Combine documents" at bounding box center [322, 334] width 66 height 13
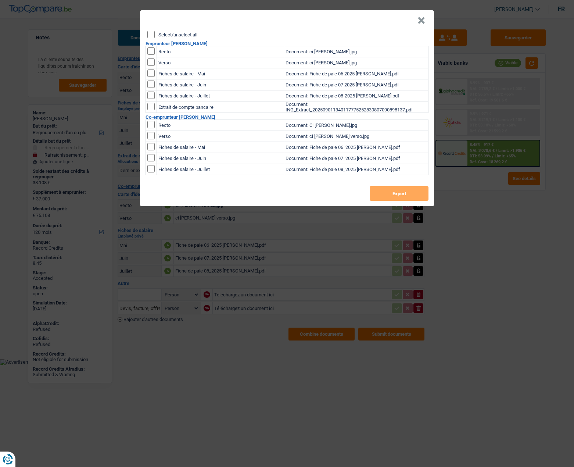
click at [149, 34] on input "Select/unselect all" at bounding box center [150, 34] width 7 height 7
checkbox input "true"
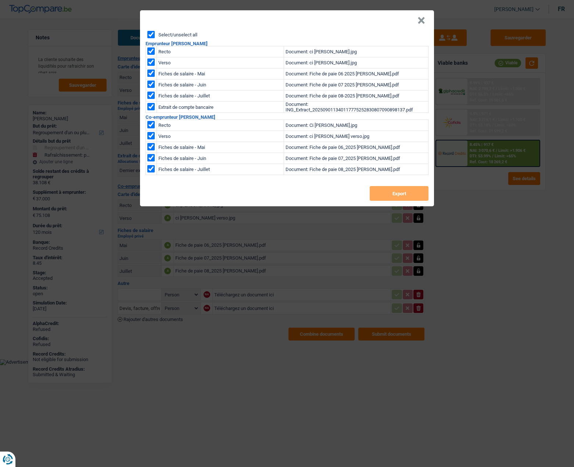
checkbox input "true"
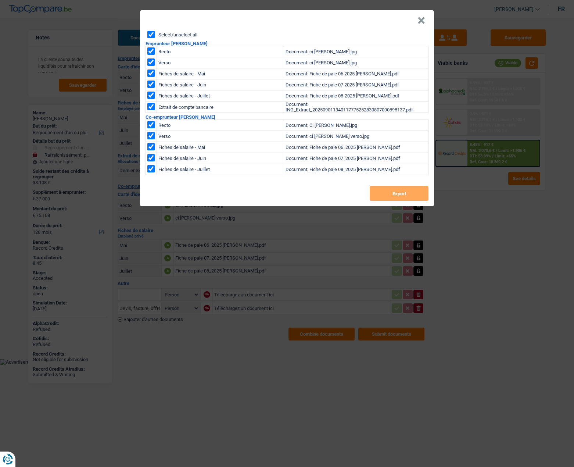
checkbox input "true"
click at [388, 197] on button "Export" at bounding box center [399, 193] width 59 height 15
click at [421, 18] on button "×" at bounding box center [422, 20] width 8 height 7
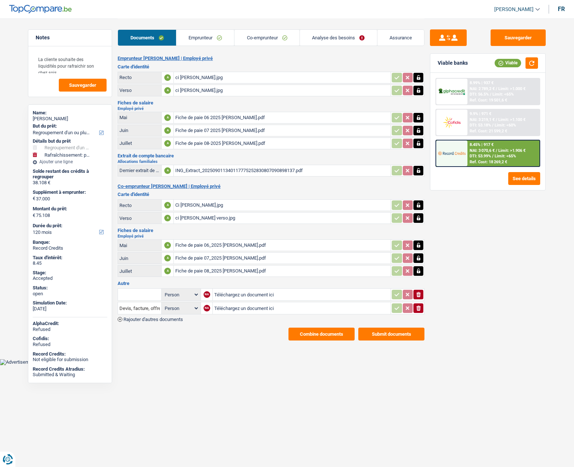
click at [189, 38] on link "Emprunteur" at bounding box center [205, 38] width 58 height 16
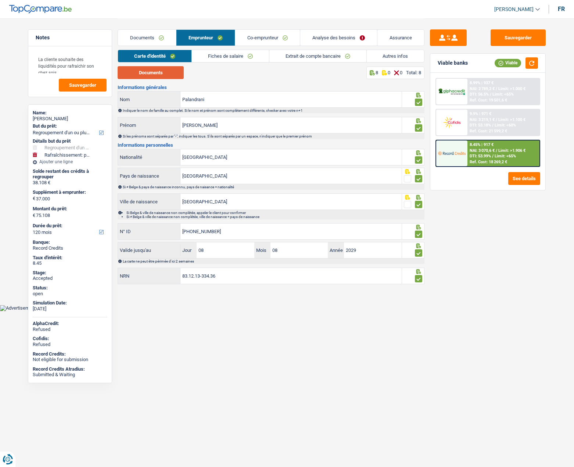
click at [176, 70] on button "Documents" at bounding box center [151, 72] width 66 height 13
click at [229, 55] on link "Fiches de salaire" at bounding box center [230, 56] width 77 height 12
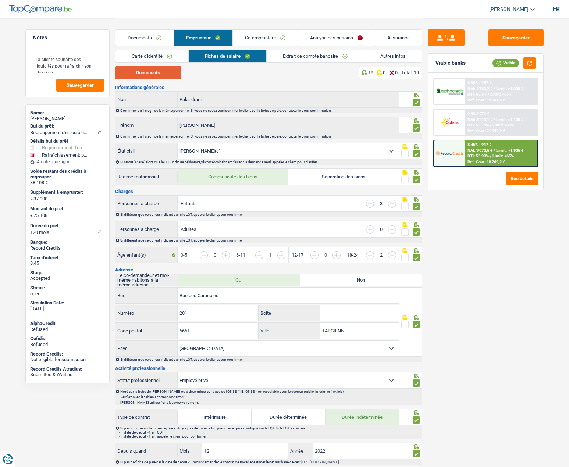
click at [156, 73] on button "Documents" at bounding box center [148, 72] width 66 height 13
click at [267, 39] on link "Co-emprunteur" at bounding box center [265, 38] width 65 height 16
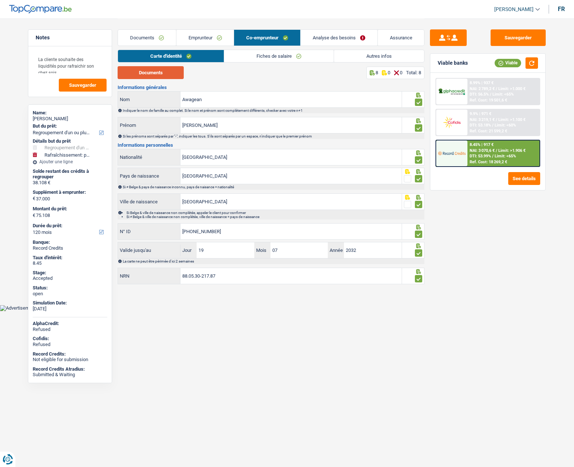
click at [150, 73] on button "Documents" at bounding box center [151, 72] width 66 height 13
drag, startPoint x: 289, startPoint y: 57, endPoint x: 266, endPoint y: 60, distance: 23.8
click at [289, 57] on link "Fiches de salaire" at bounding box center [279, 56] width 110 height 12
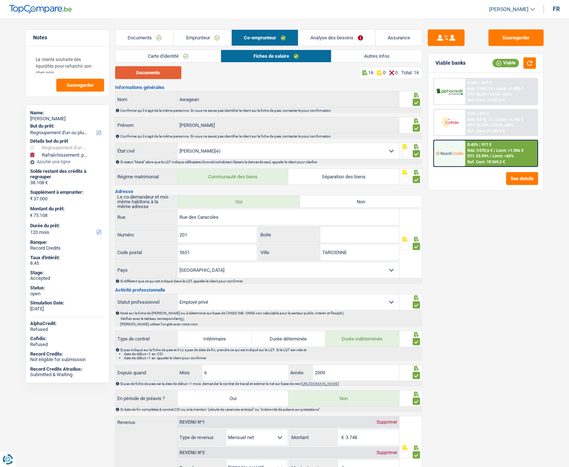
click at [162, 72] on button "Documents" at bounding box center [148, 72] width 66 height 13
click at [361, 58] on link "Autres infos" at bounding box center [376, 56] width 90 height 12
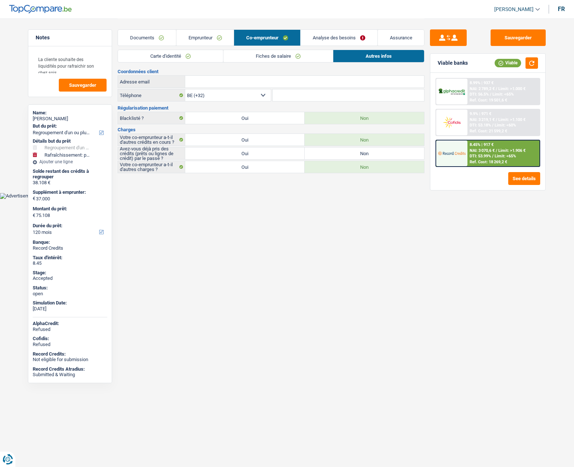
click at [266, 52] on link "Fiches de salaire" at bounding box center [279, 56] width 110 height 12
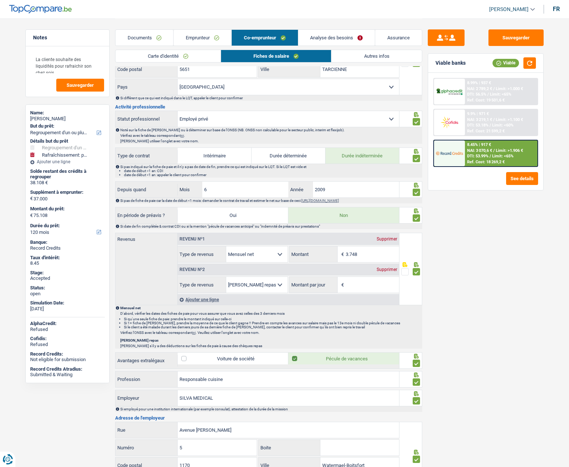
scroll to position [221, 0]
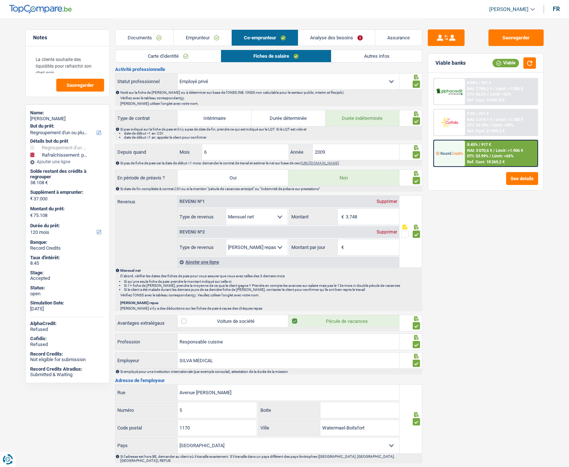
click at [204, 40] on link "Emprunteur" at bounding box center [203, 38] width 58 height 16
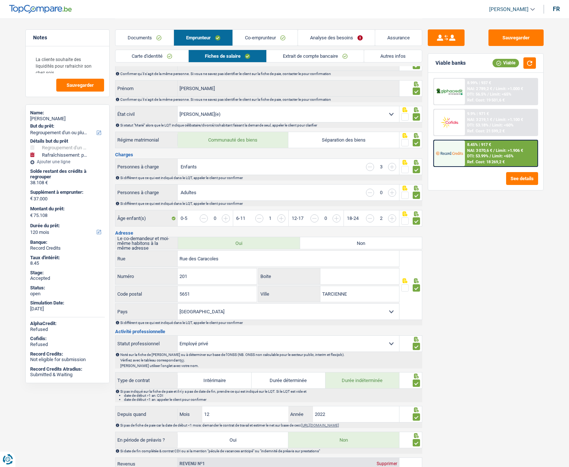
scroll to position [0, 0]
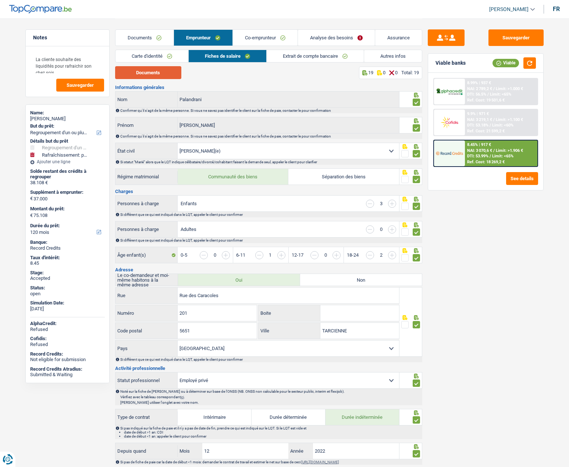
click at [143, 75] on button "Documents" at bounding box center [148, 72] width 66 height 13
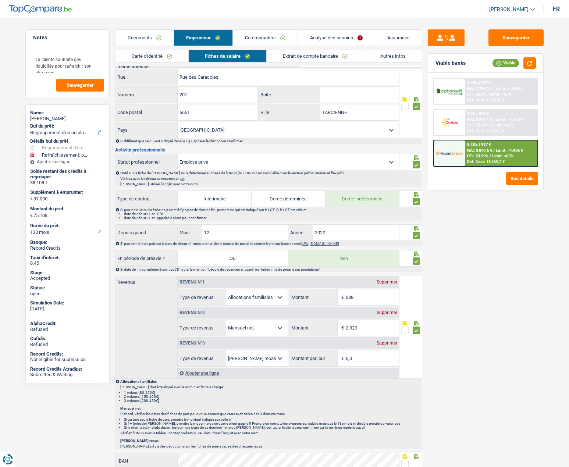
scroll to position [294, 0]
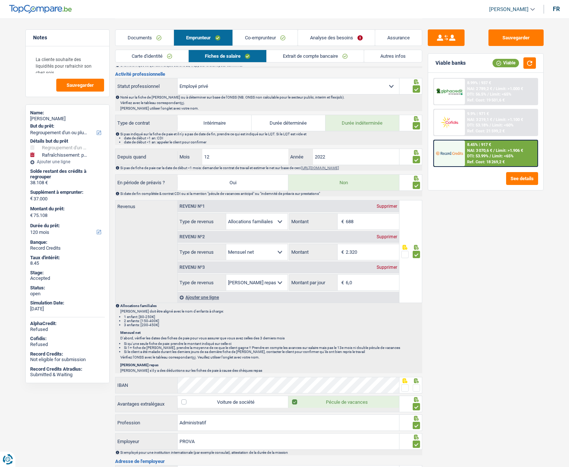
drag, startPoint x: 288, startPoint y: 54, endPoint x: 280, endPoint y: 60, distance: 9.3
click at [289, 55] on link "Extrait de compte bancaire" at bounding box center [315, 56] width 97 height 12
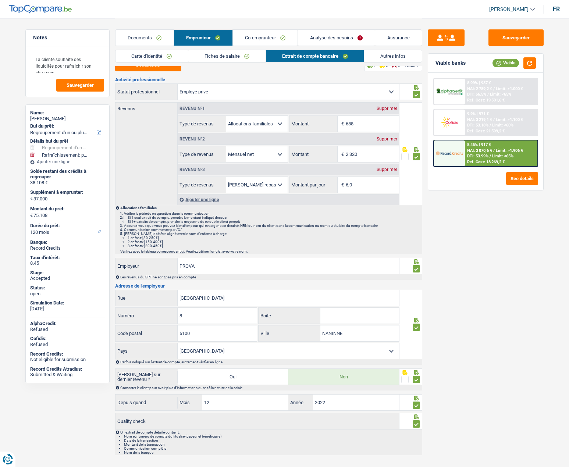
scroll to position [0, 0]
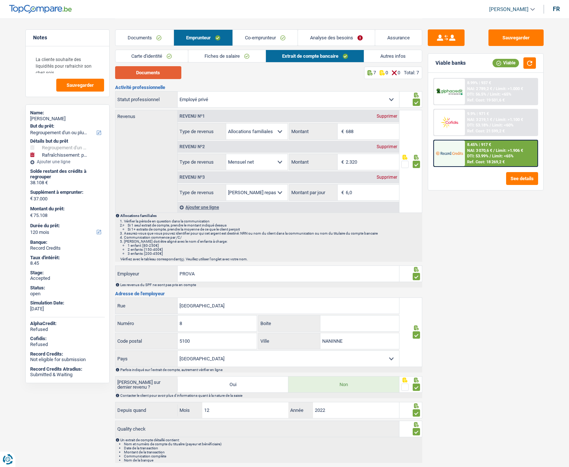
click at [172, 73] on button "Documents" at bounding box center [148, 72] width 66 height 13
click at [254, 36] on link "Co-emprunteur" at bounding box center [265, 38] width 65 height 16
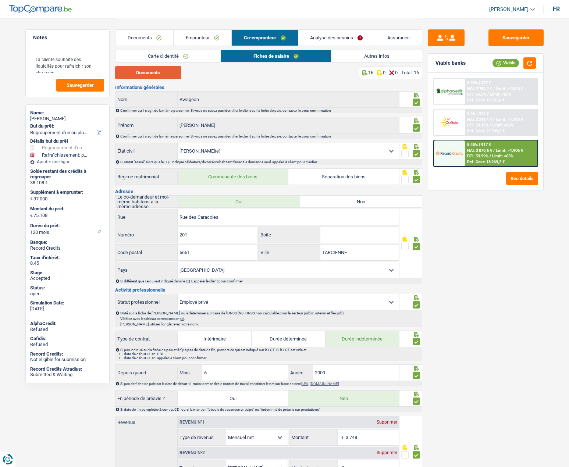
click at [147, 75] on button "Documents" at bounding box center [148, 72] width 66 height 13
click at [502, 293] on div "Sauvegarder Viable banks Viable 8.99% | 937 € NAI: 2 789,2 € / Limit: >1.000 € …" at bounding box center [485, 242] width 127 height 426
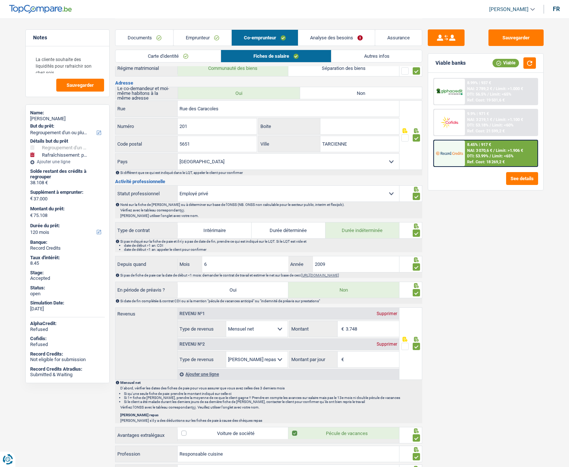
scroll to position [110, 0]
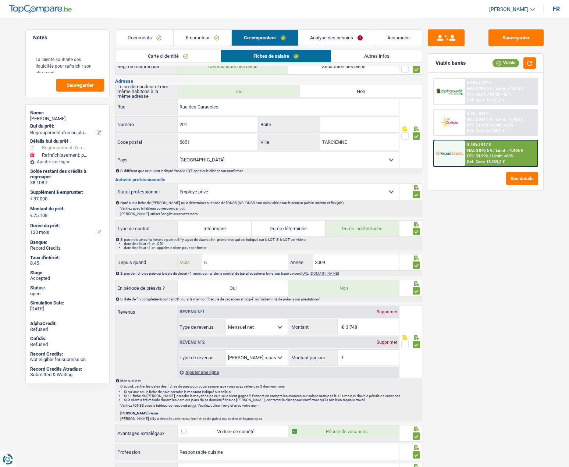
click at [230, 260] on input "6" at bounding box center [245, 262] width 86 height 16
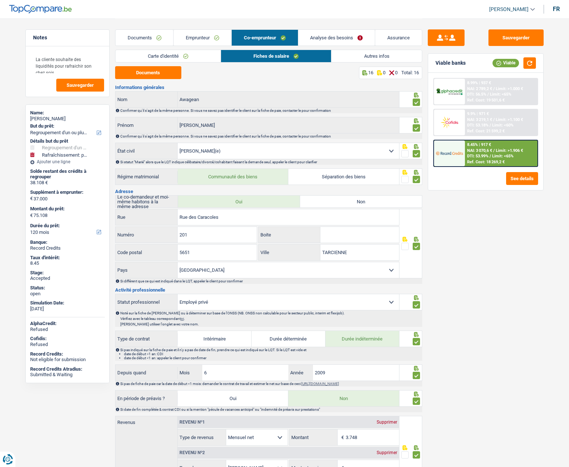
click at [329, 38] on link "Analyse des besoins" at bounding box center [336, 38] width 77 height 16
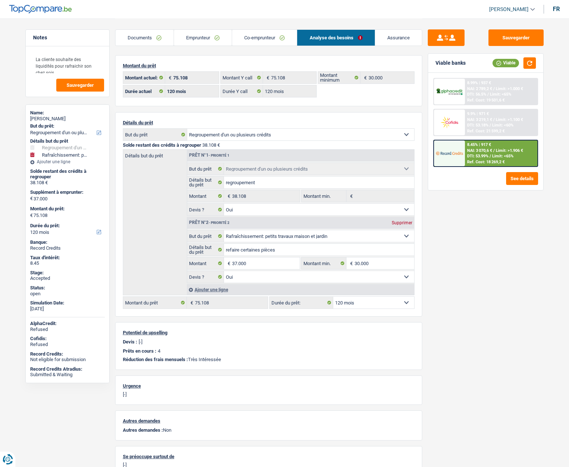
click at [193, 33] on link "Emprunteur" at bounding box center [203, 38] width 58 height 16
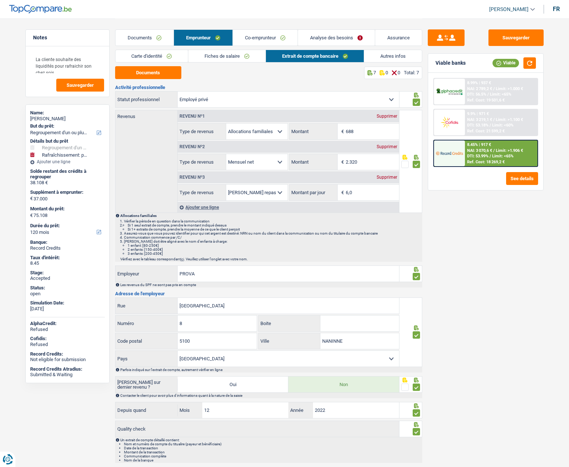
click at [138, 37] on link "Documents" at bounding box center [144, 38] width 58 height 16
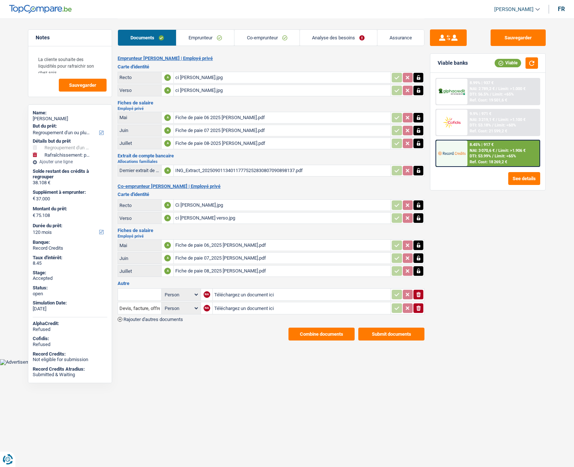
click at [203, 36] on link "Emprunteur" at bounding box center [205, 38] width 58 height 16
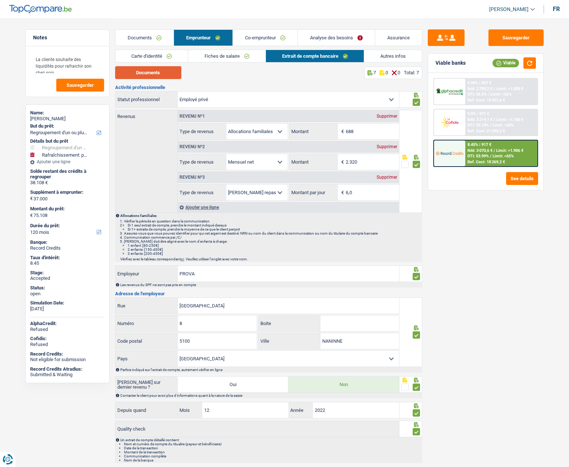
click at [150, 71] on button "Documents" at bounding box center [148, 72] width 66 height 13
click at [204, 55] on link "Fiches de salaire" at bounding box center [226, 56] width 77 height 12
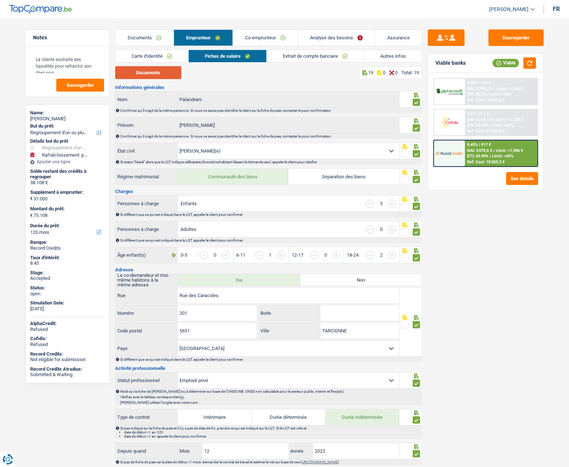
click at [162, 68] on button "Documents" at bounding box center [148, 72] width 66 height 13
